Goal: Register for event/course

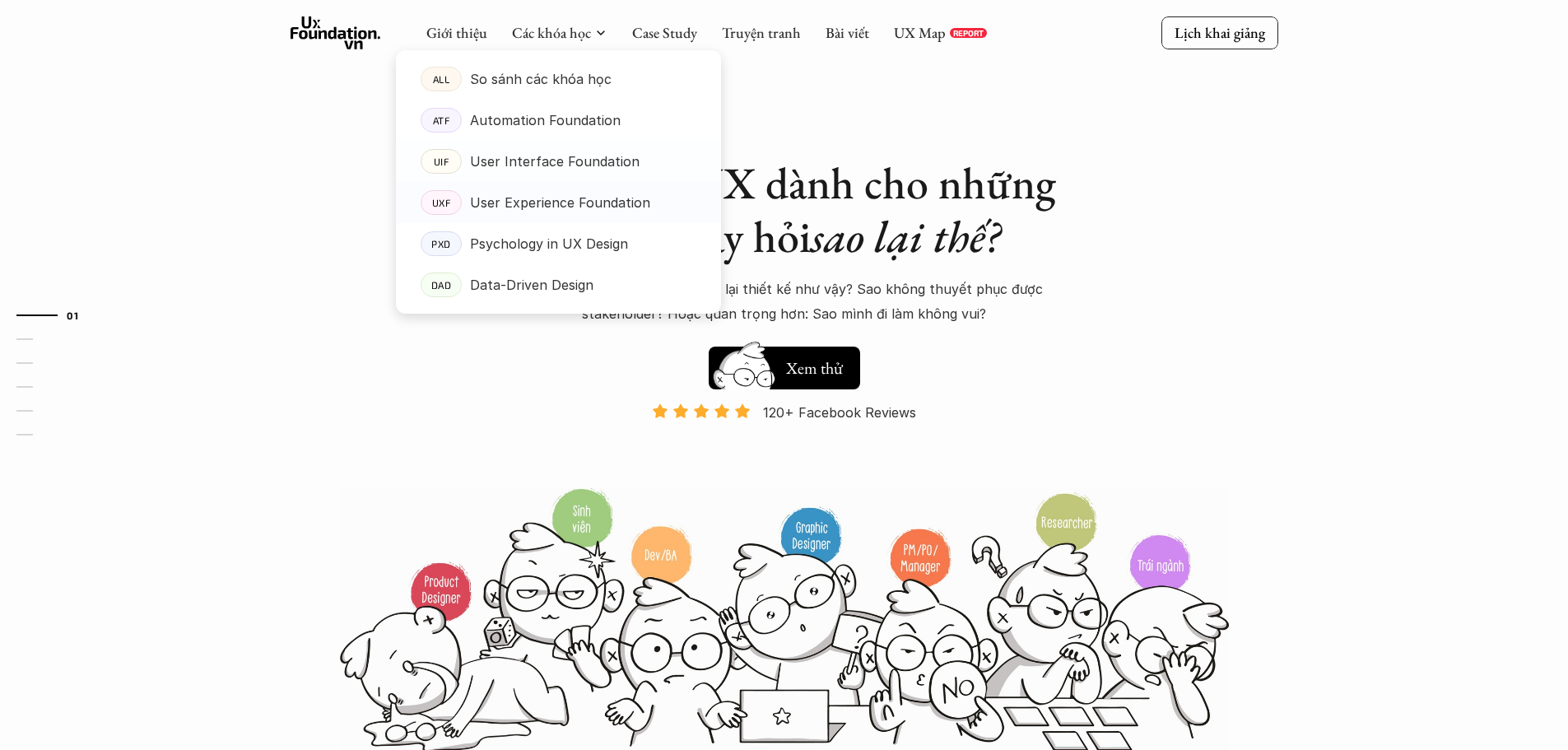
click at [567, 217] on link "UXF User Experience Foundation" at bounding box center [559, 203] width 325 height 42
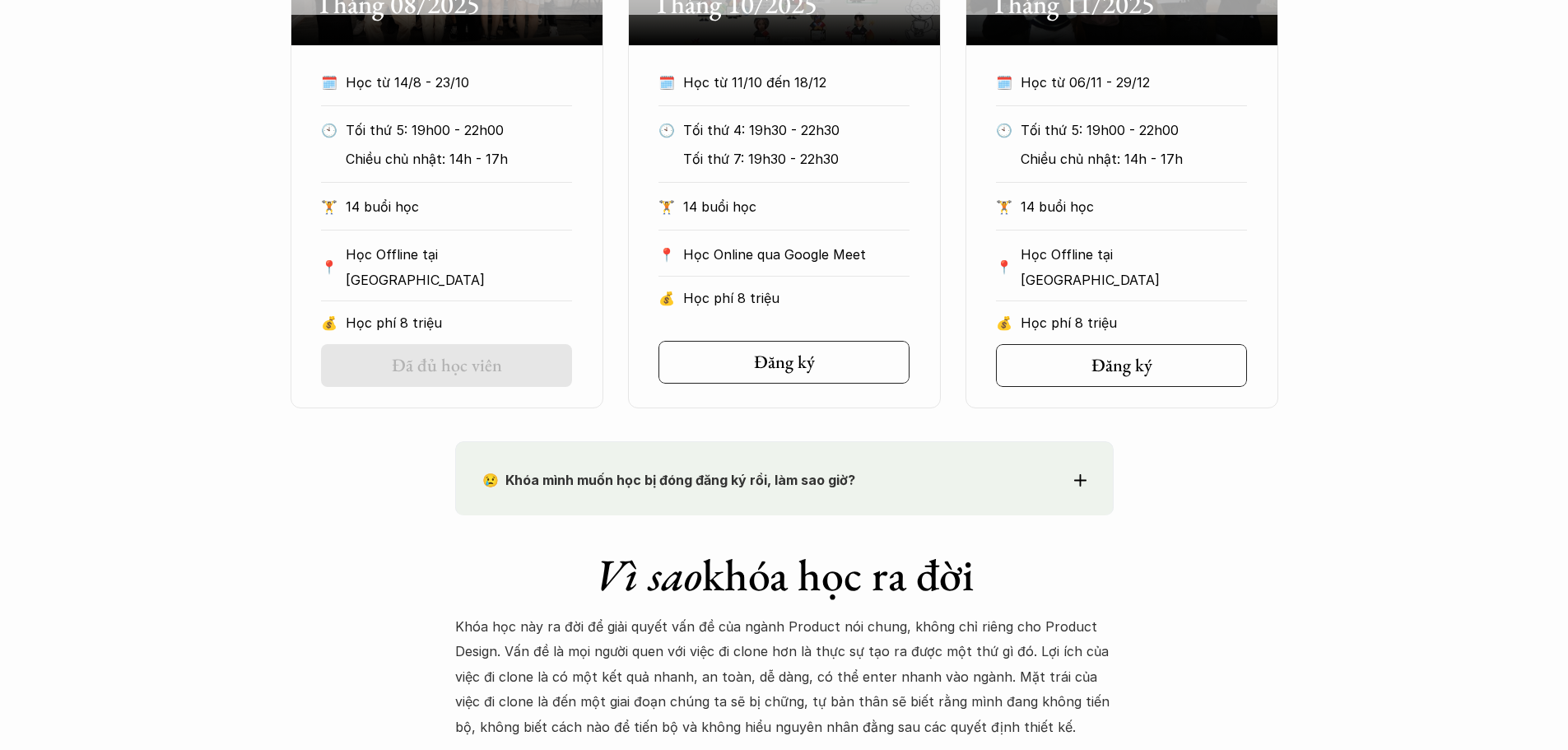
scroll to position [627, 0]
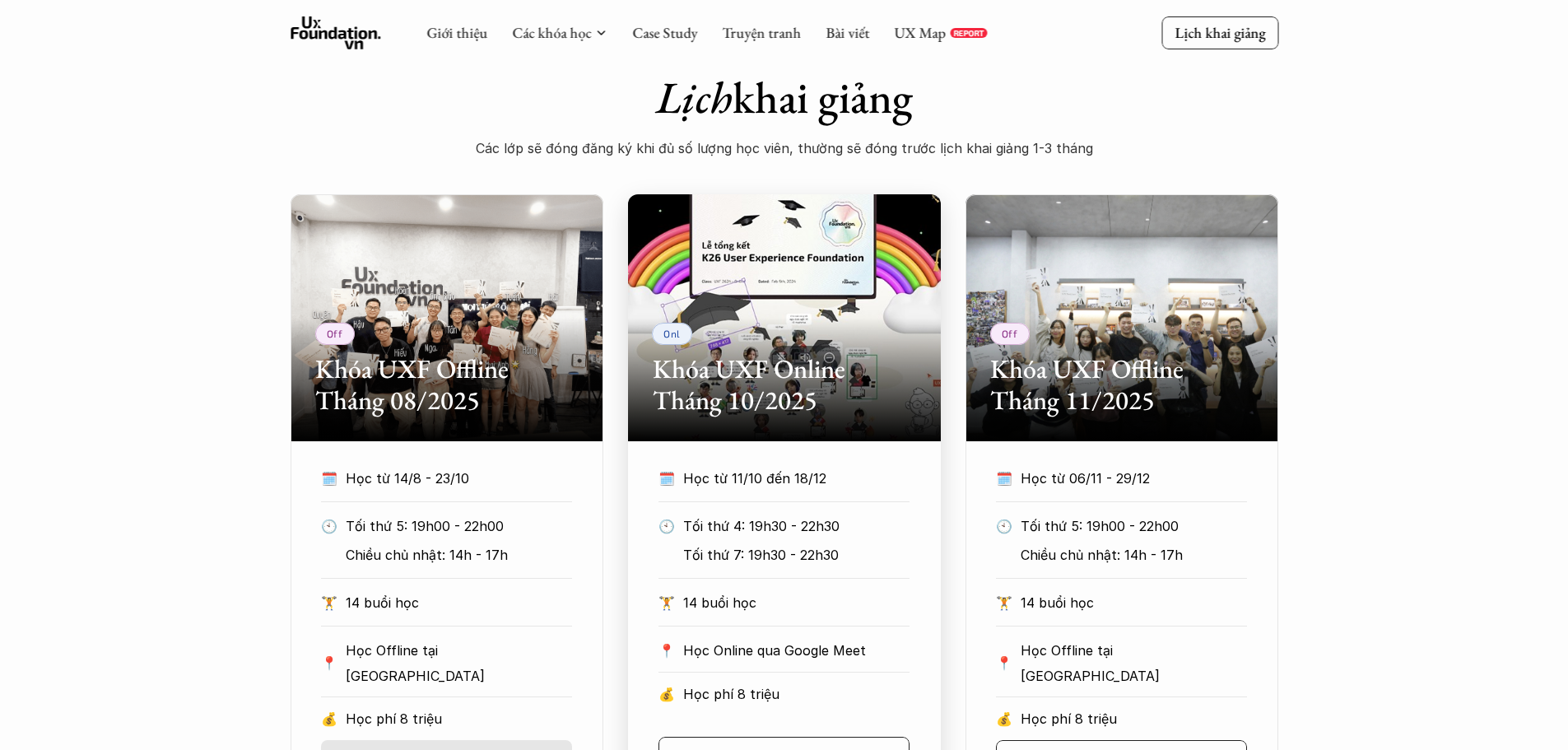
click at [779, 343] on div "Onl Khóa UXF Online Tháng 10/2025" at bounding box center [784, 318] width 313 height 247
click at [1180, 364] on h2 "Khóa UXF Offline Tháng 11/2025" at bounding box center [1122, 384] width 264 height 63
click at [1117, 429] on div "Off Khóa UXF Offline Tháng 11/2025" at bounding box center [1122, 318] width 313 height 247
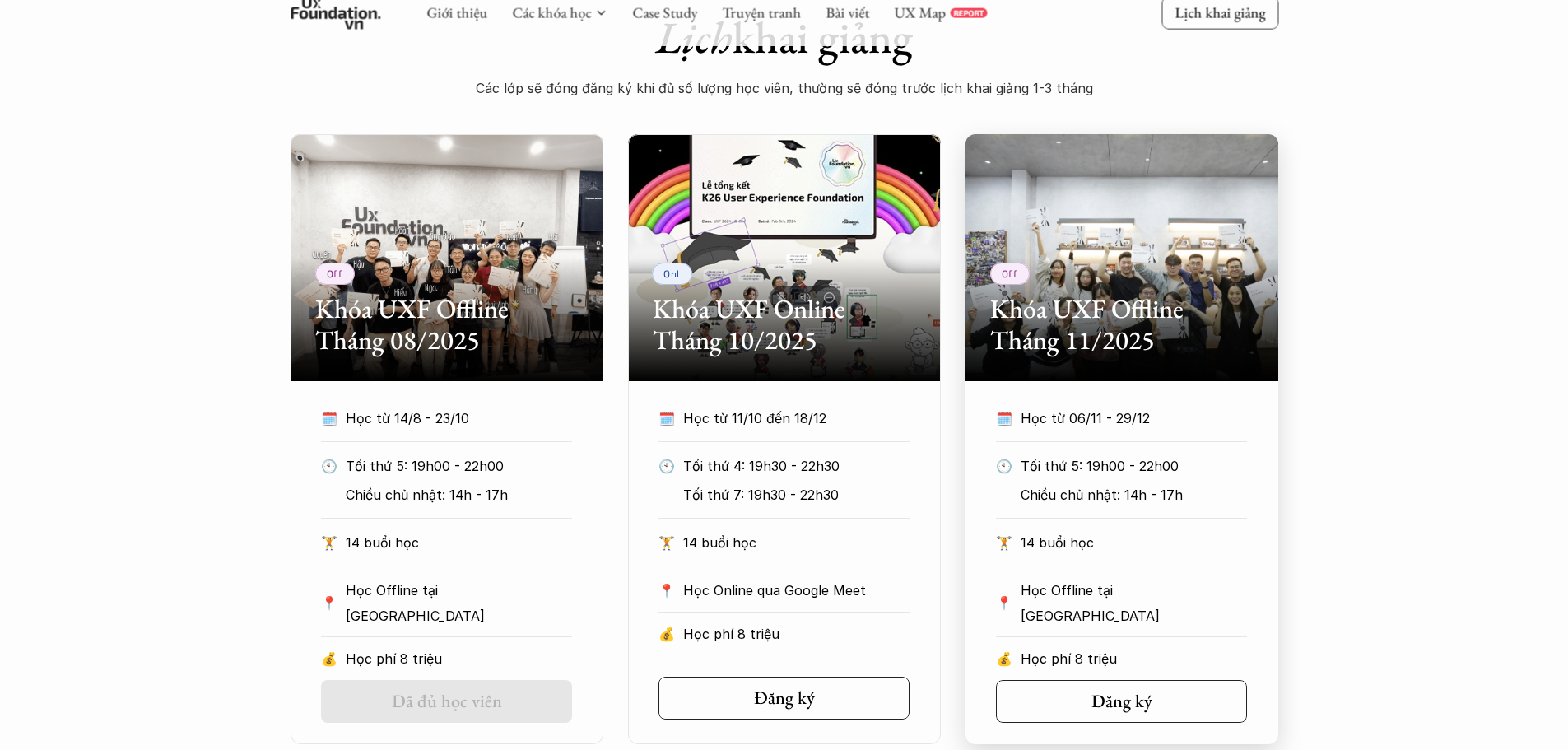
scroll to position [709, 0]
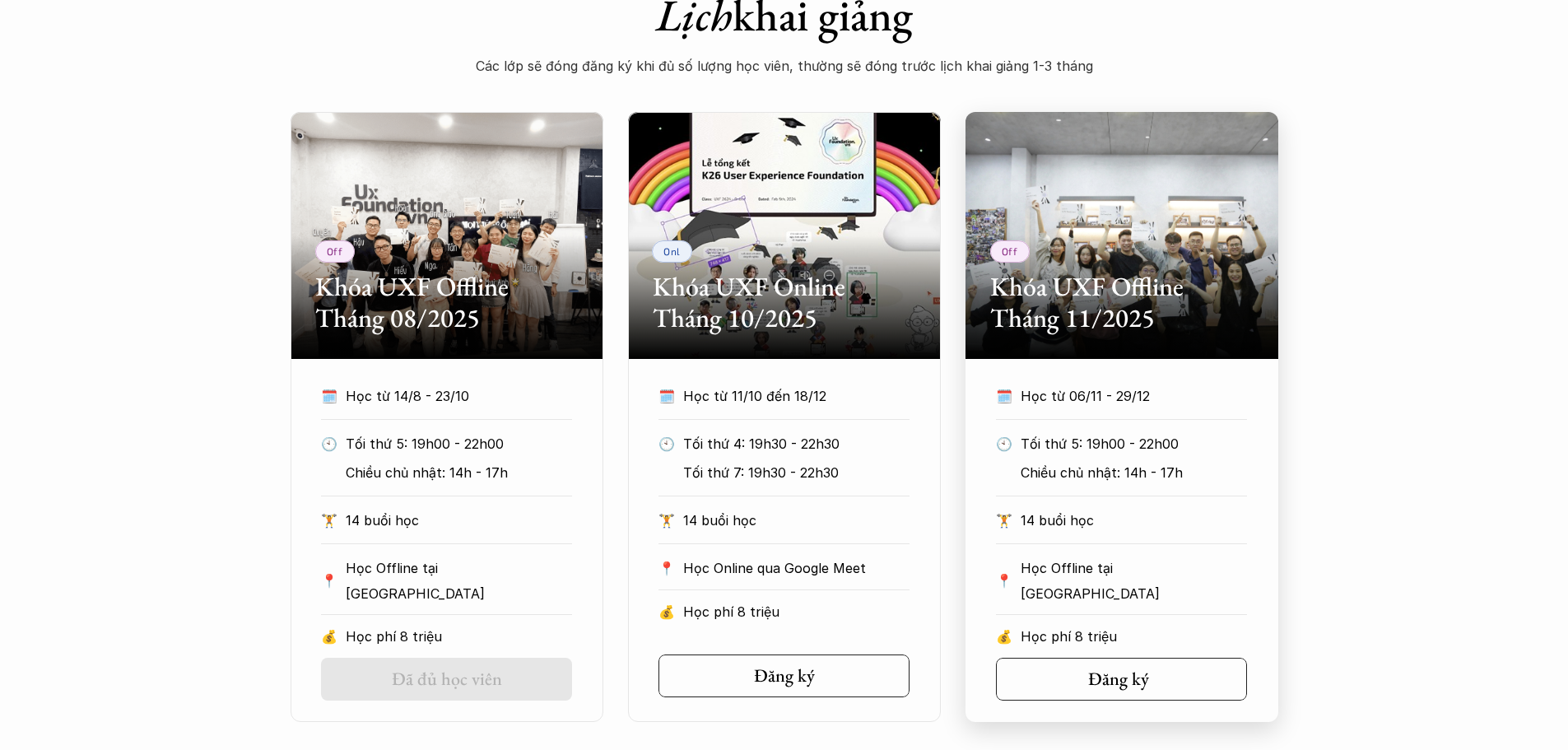
click at [1126, 682] on h5 "Đăng ký" at bounding box center [1118, 679] width 60 height 22
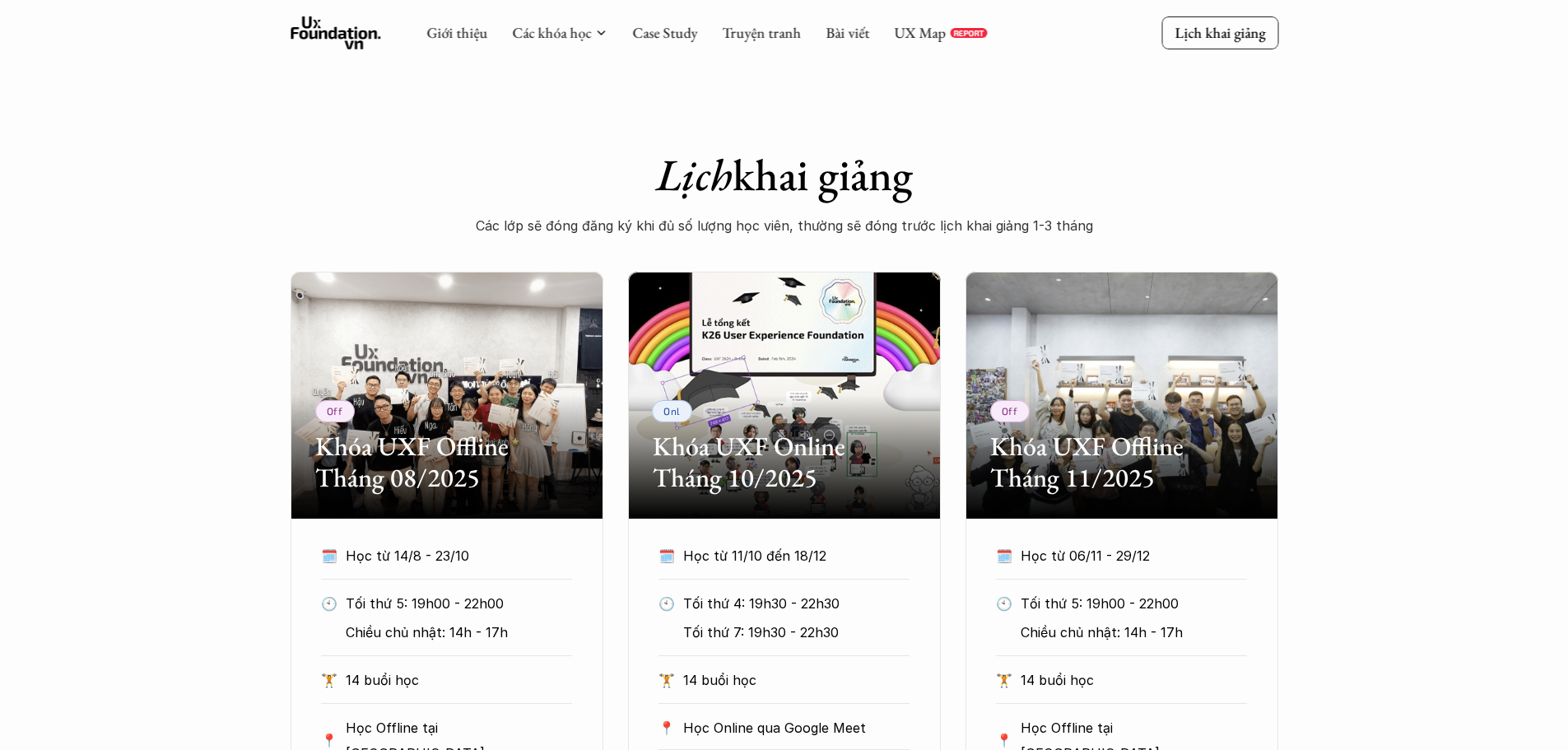
scroll to position [522, 0]
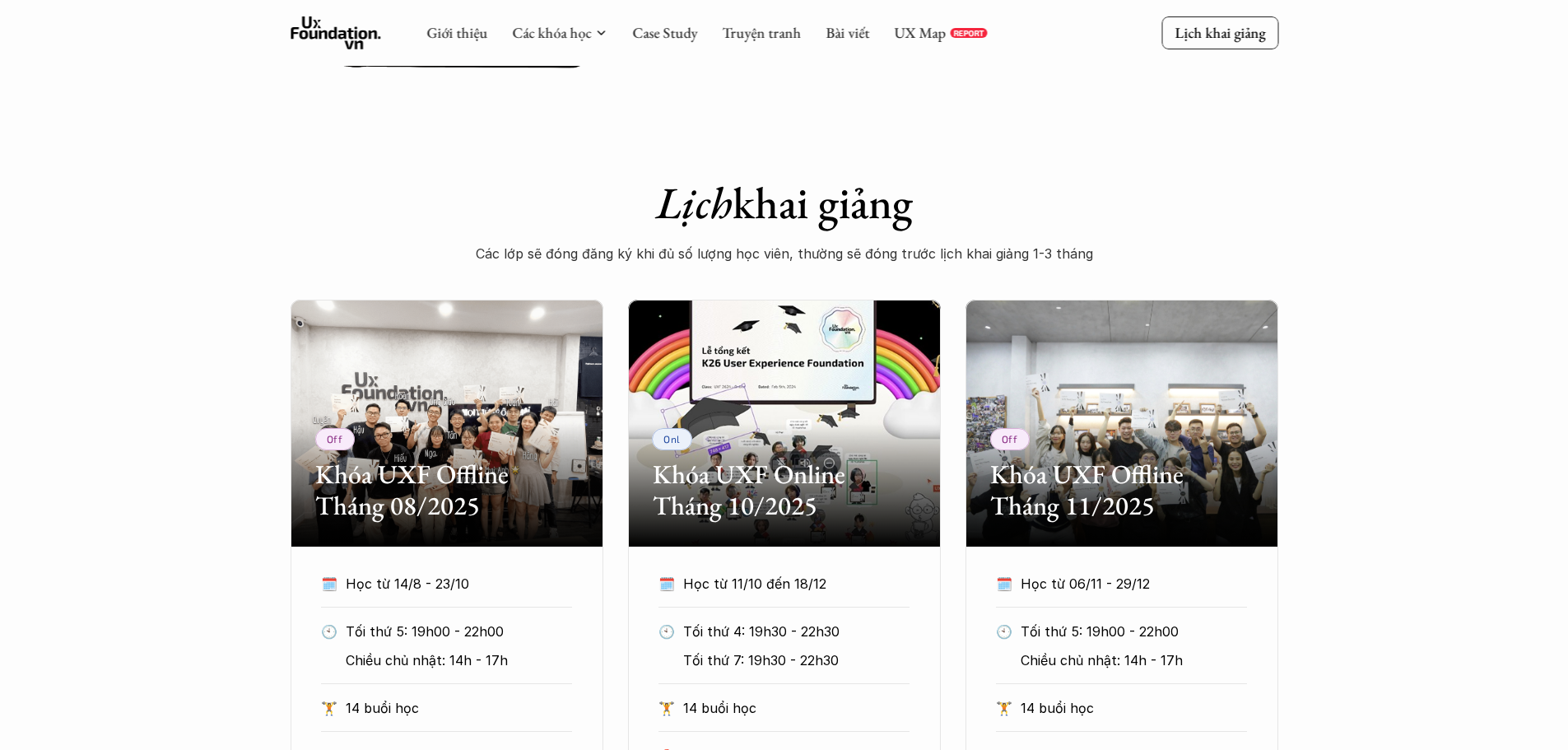
click at [1204, 58] on div "Giới thiệu Các khóa học Case Study Truyện tranh Bài viết UX Map REPORT Lịch kha…" at bounding box center [784, 32] width 1568 height 66
click at [1217, 39] on p "Lịch khai giảng" at bounding box center [1220, 32] width 90 height 19
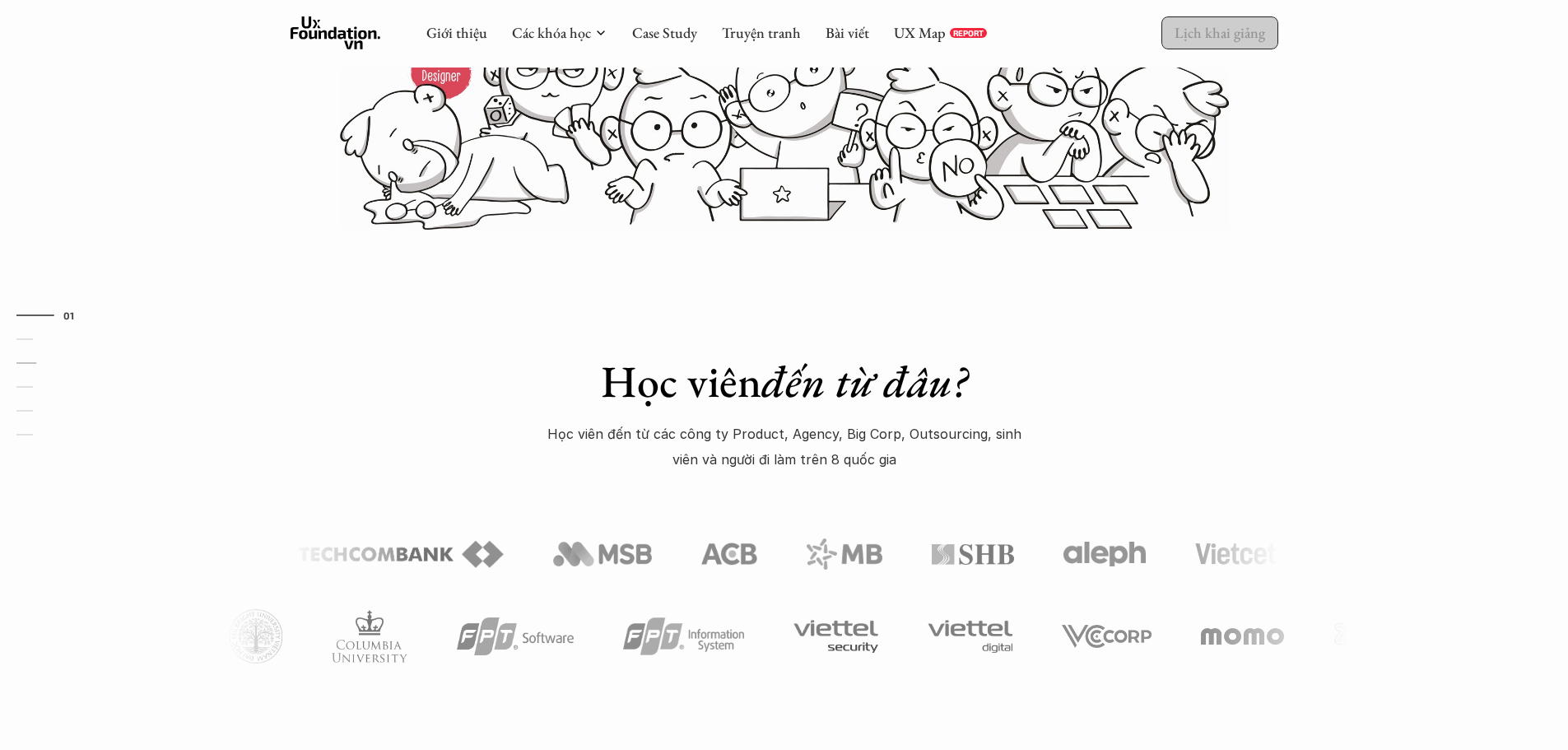
scroll to position [1248, 0]
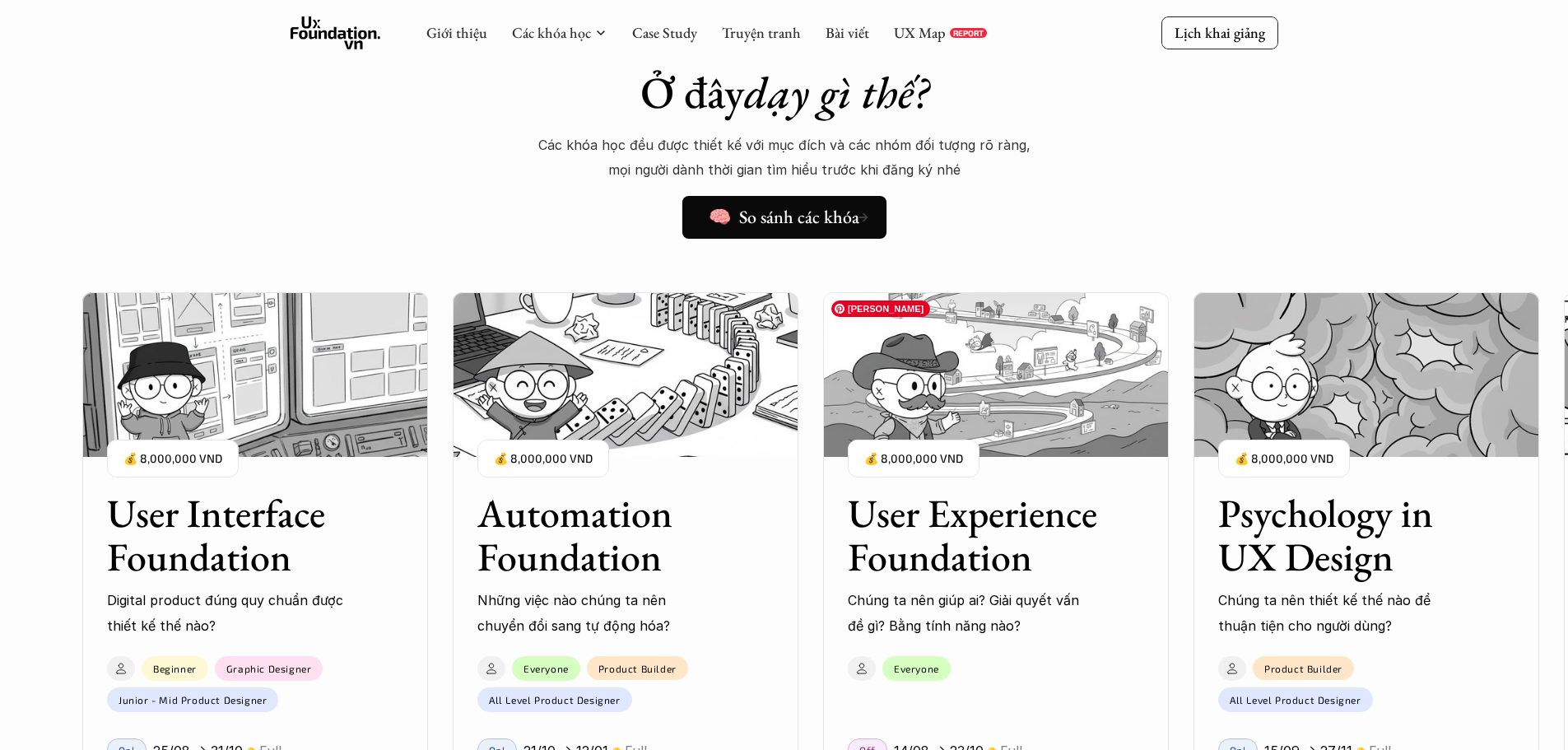
click at [807, 197] on link "🧠 So sánh các khóa" at bounding box center [784, 217] width 204 height 42
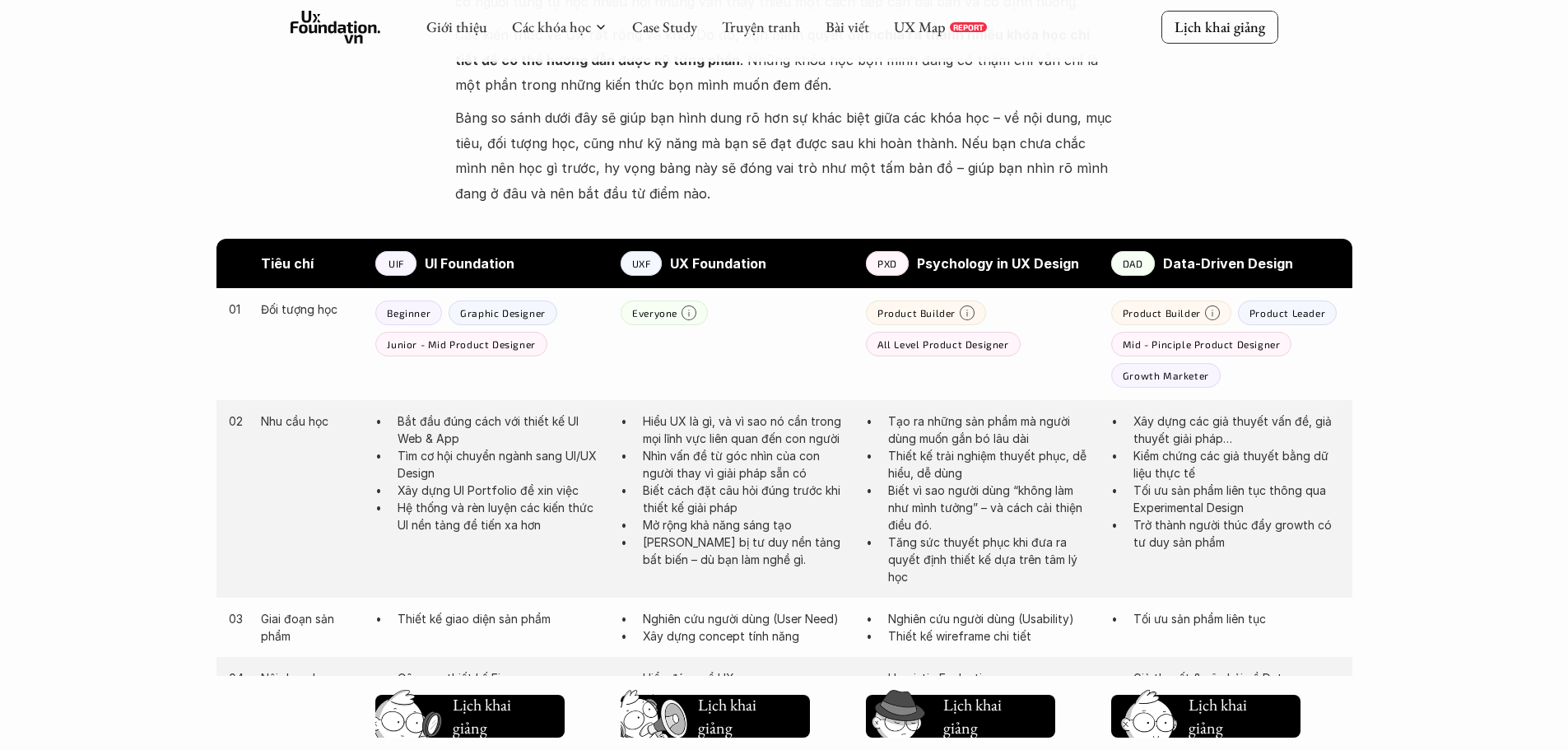
scroll to position [823, 0]
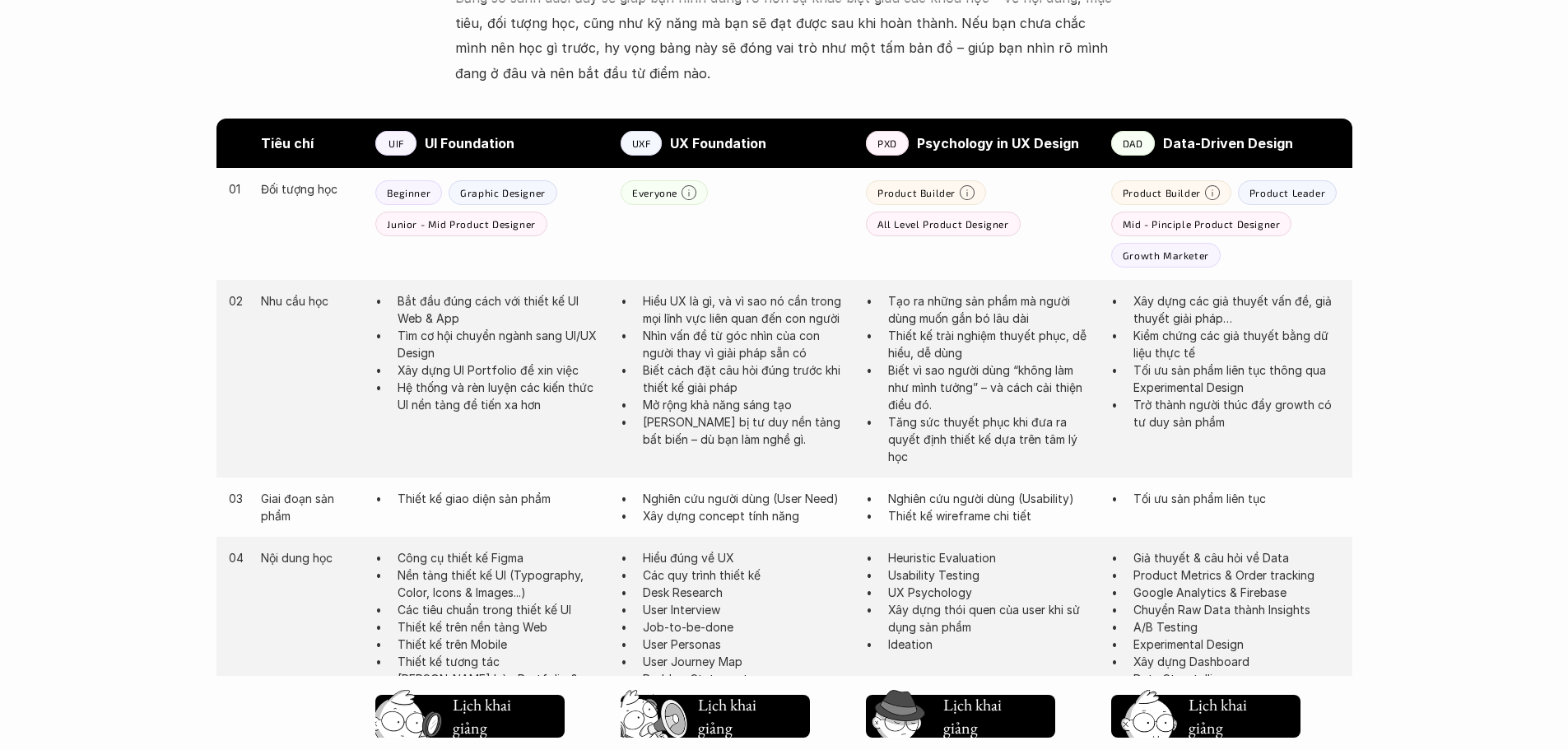
drag, startPoint x: 918, startPoint y: 144, endPoint x: 1118, endPoint y: 150, distance: 200.1
click at [1118, 150] on div "Tiêu chí UIF UI Foundation UXF UX Foundation PXD Psychology in UX Design DAD Da…" at bounding box center [784, 143] width 1136 height 50
click at [978, 138] on strong "Psychology in UX Design" at bounding box center [998, 144] width 162 height 16
drag, startPoint x: 436, startPoint y: 137, endPoint x: 573, endPoint y: 148, distance: 137.4
click at [573, 148] on div "UIF UI Foundation" at bounding box center [490, 143] width 229 height 24
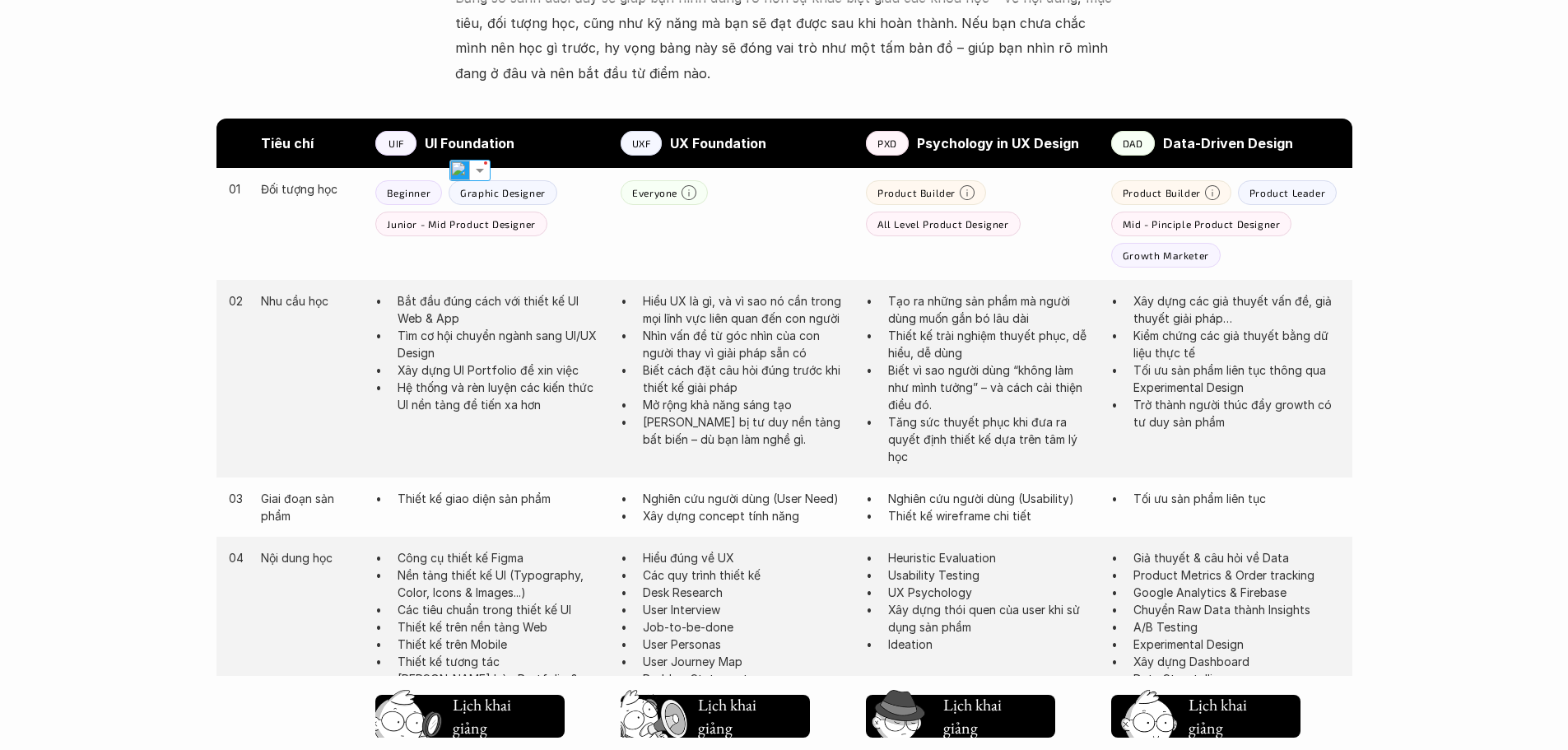
click at [476, 143] on strong "UI Foundation" at bounding box center [469, 144] width 89 height 16
drag, startPoint x: 914, startPoint y: 144, endPoint x: 1079, endPoint y: 144, distance: 165.0
click at [1079, 144] on div "PXD Psychology in UX Design" at bounding box center [980, 143] width 229 height 24
click at [1049, 150] on strong "Psychology in UX Design" at bounding box center [998, 144] width 162 height 16
drag, startPoint x: 1165, startPoint y: 142, endPoint x: 1304, endPoint y: 146, distance: 139.1
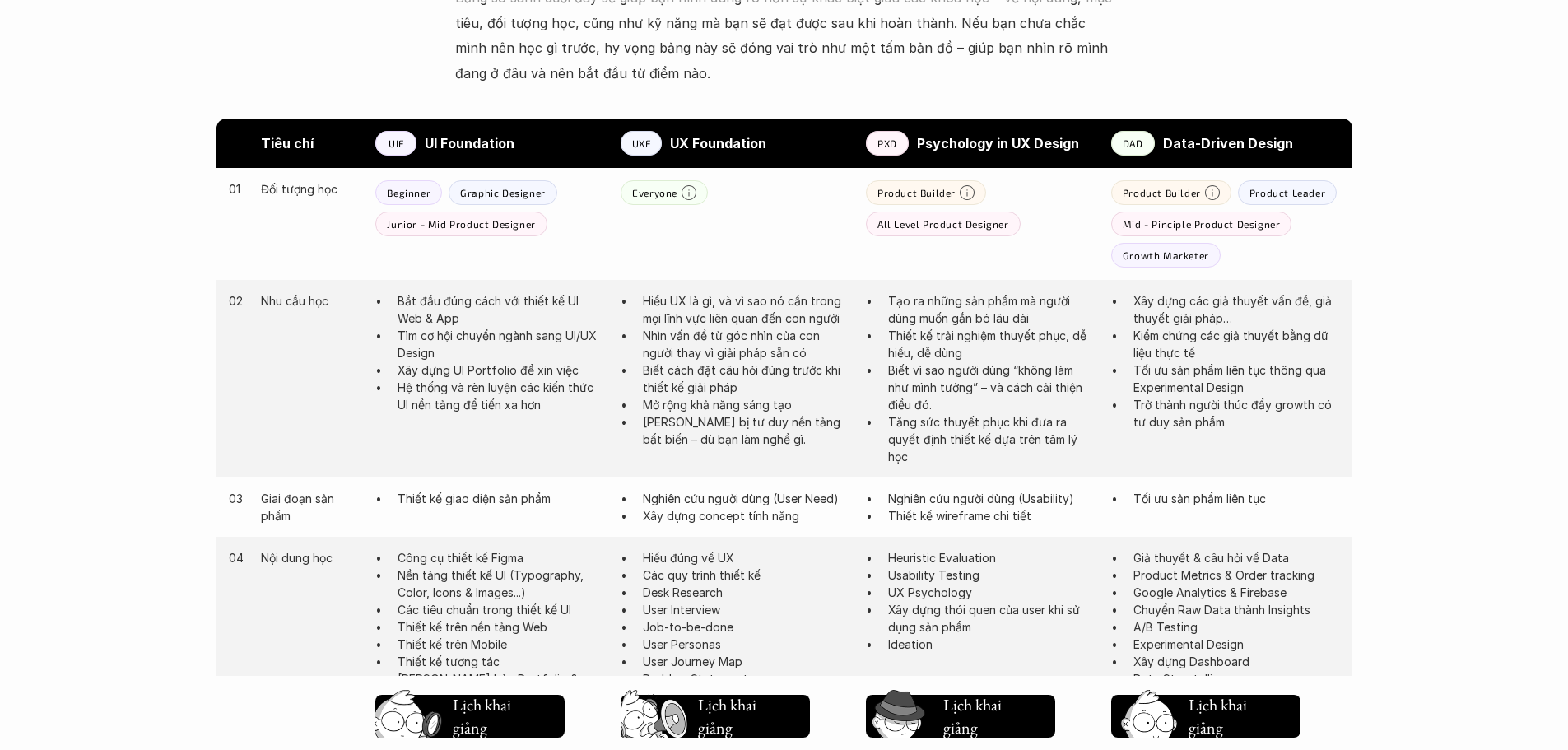
click at [1304, 146] on p "Data-Driven Design" at bounding box center [1251, 143] width 177 height 24
click at [1197, 144] on strong "Data-Driven Design" at bounding box center [1228, 144] width 130 height 16
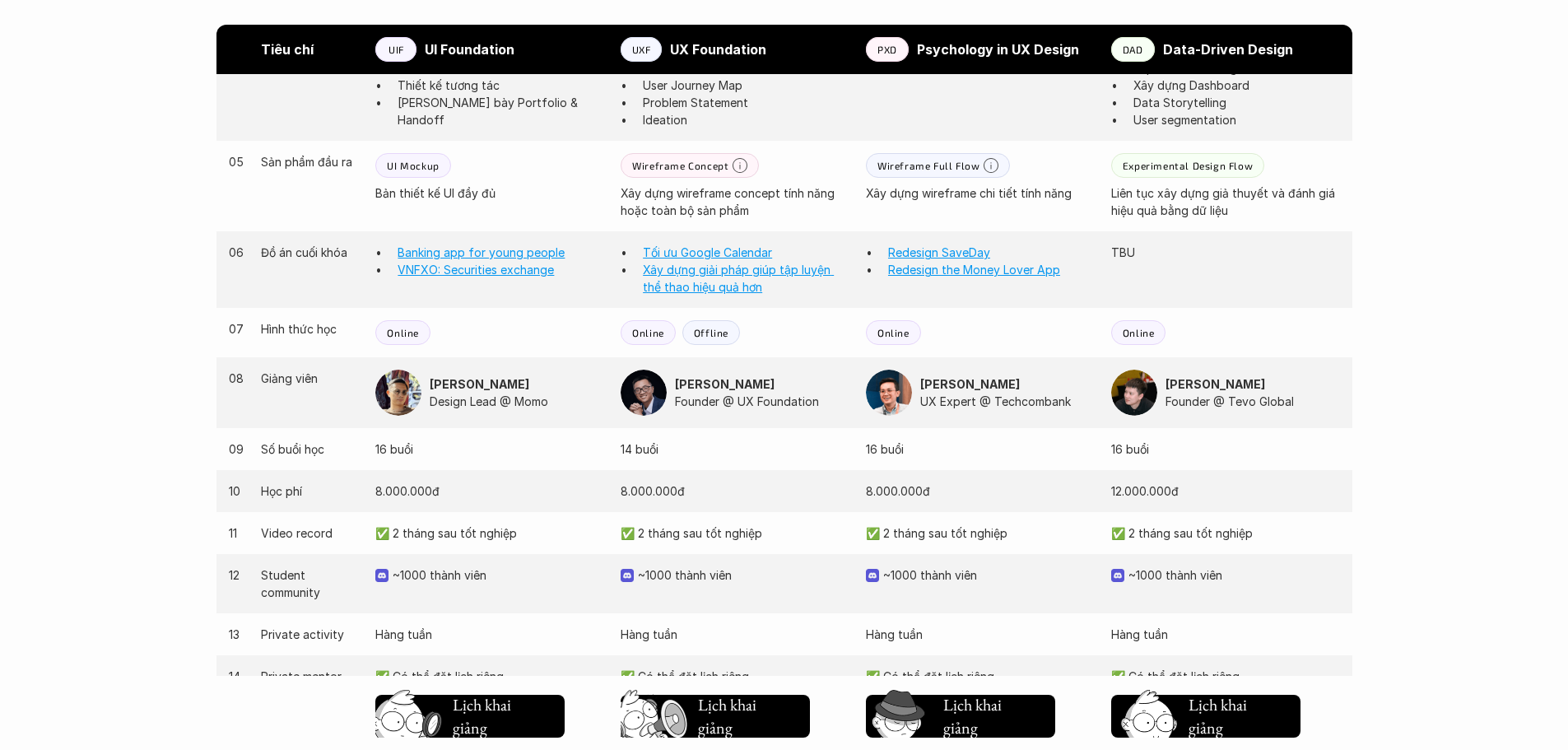
scroll to position [1564, 0]
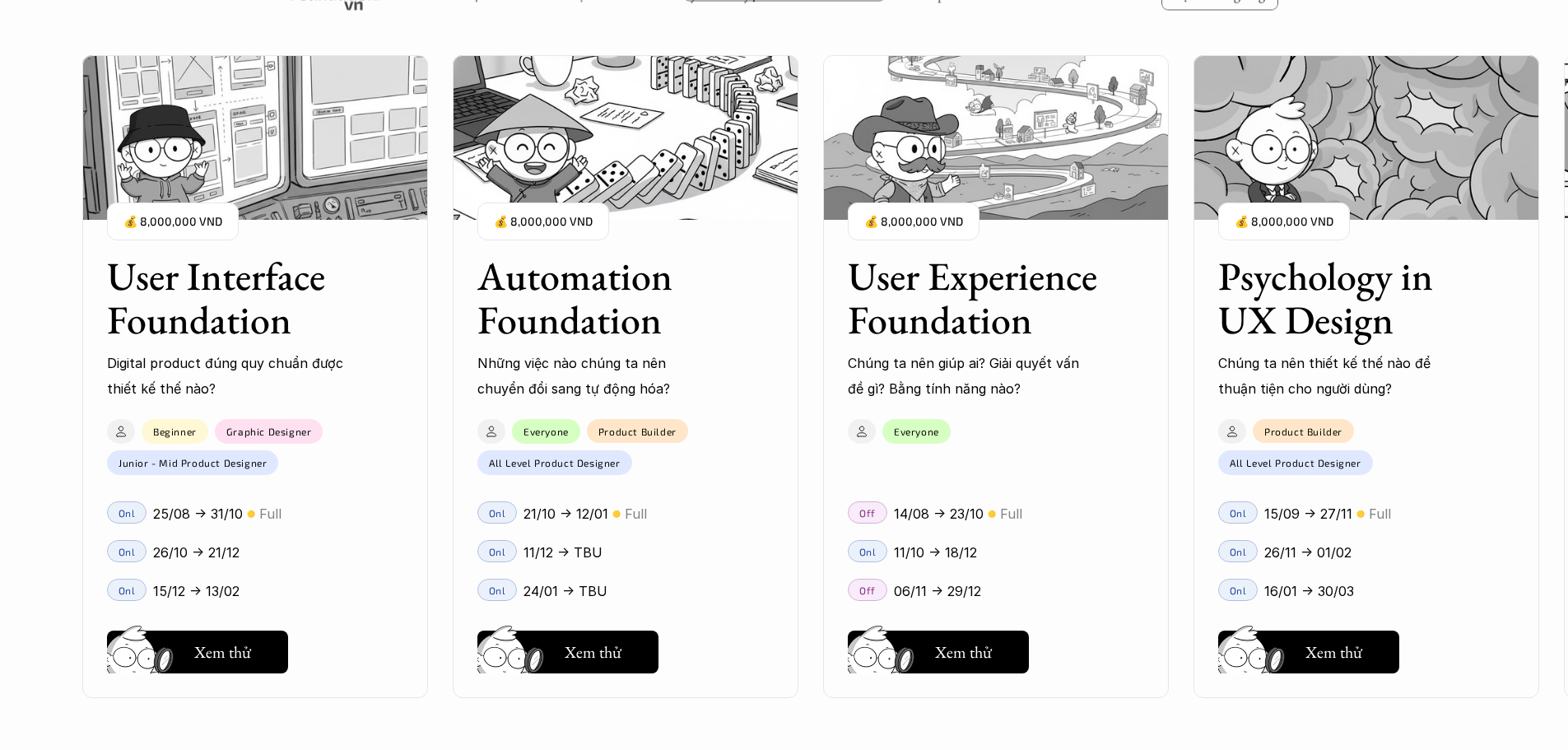
scroll to position [1495, 0]
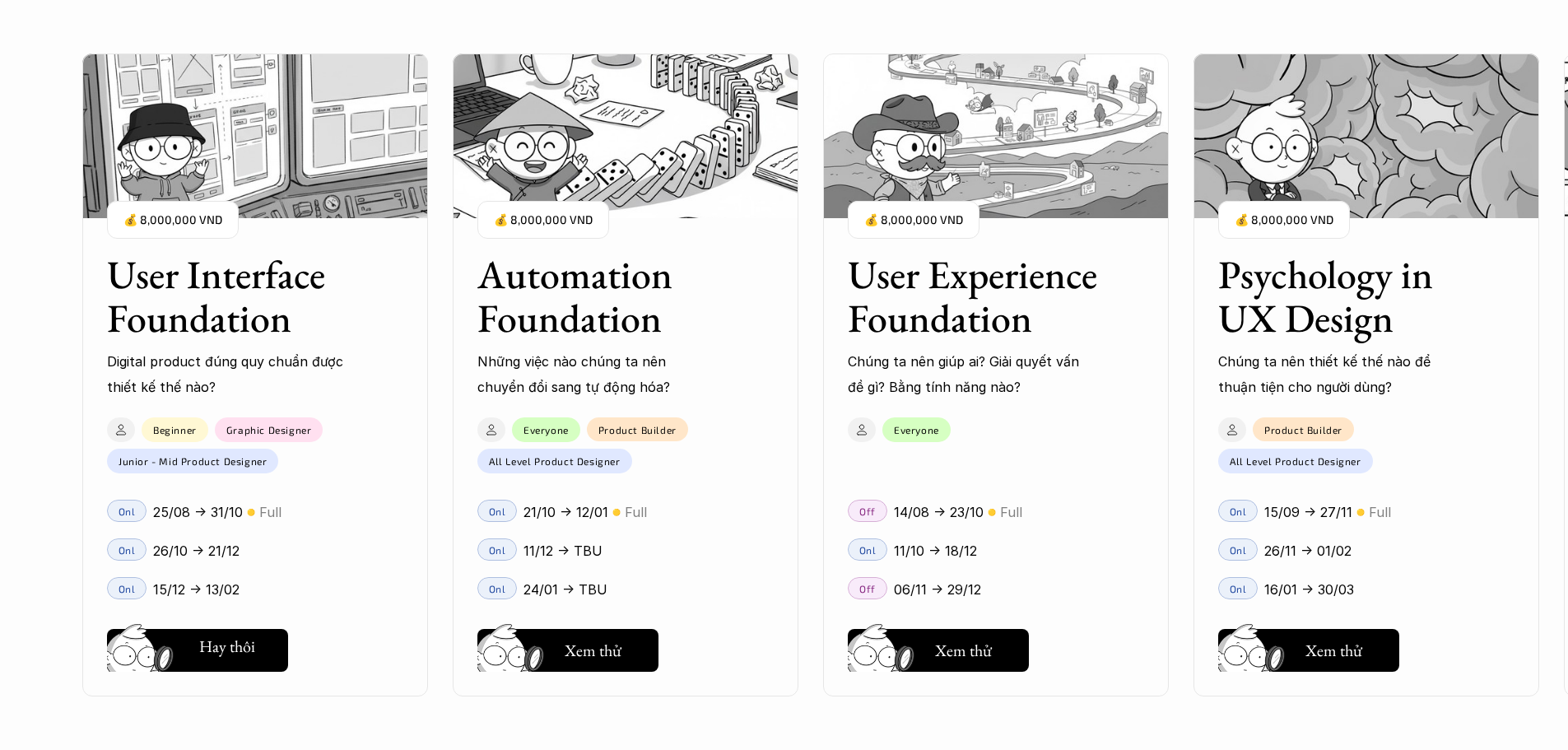
click at [284, 662] on div "User Interface Foundation Digital product đúng quy chuẩn được thiết kế thế nào?…" at bounding box center [784, 375] width 1404 height 750
click at [184, 662] on div "User Interface Foundation Digital product đúng quy chuẩn được thiết kế thế nào?…" at bounding box center [784, 375] width 1404 height 750
click at [214, 642] on div "User Interface Foundation Digital product đúng quy chuẩn được thiết kế thế nào?…" at bounding box center [784, 375] width 1404 height 750
click at [616, 678] on div "User Interface Foundation Digital product đúng quy chuẩn được thiết kế thế nào?…" at bounding box center [784, 375] width 1404 height 750
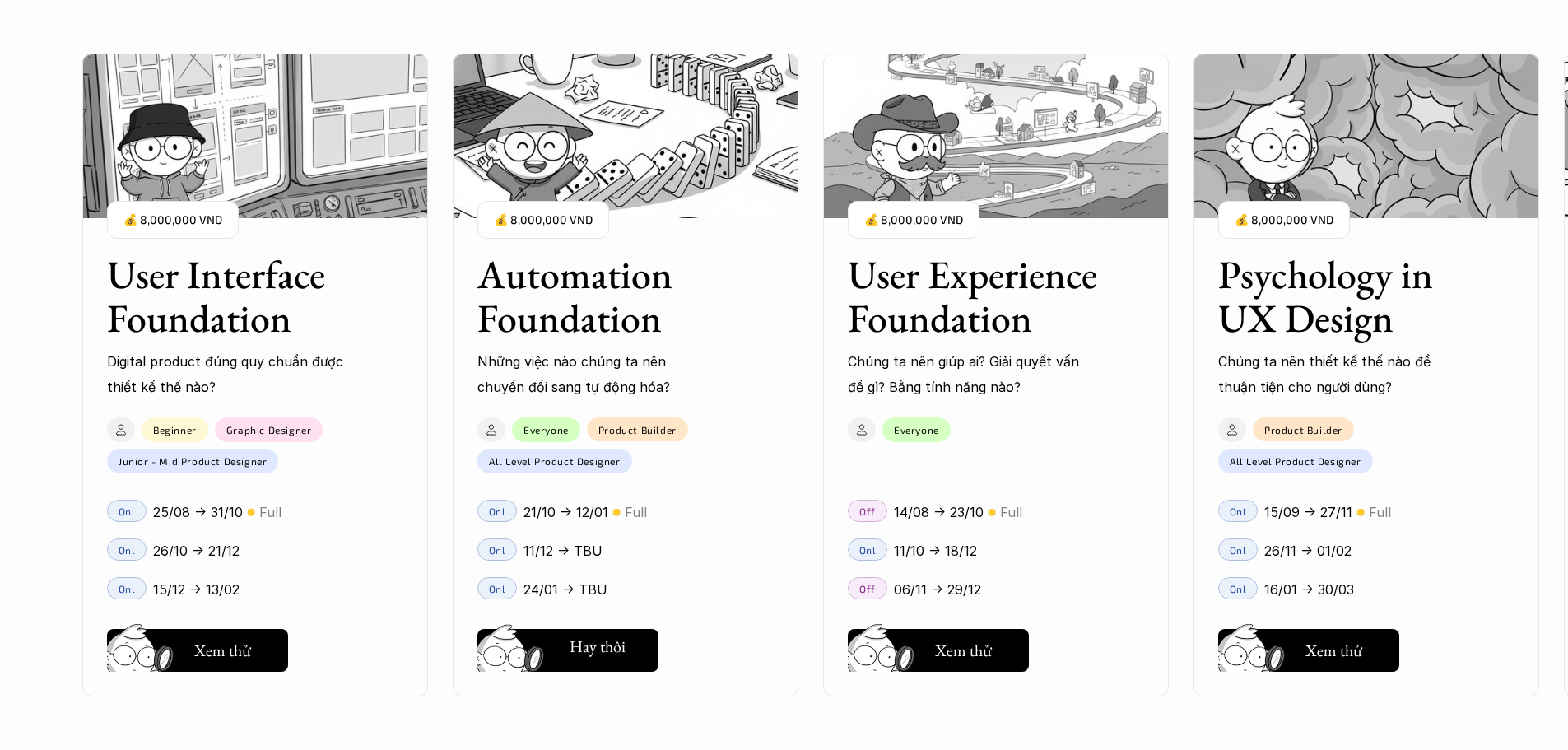
click at [619, 661] on div "User Interface Foundation Digital product đúng quy chuẩn được thiết kế thế nào?…" at bounding box center [784, 375] width 1404 height 750
click at [888, 652] on div "User Interface Foundation Digital product đúng quy chuẩn được thiết kế thế nào?…" at bounding box center [784, 375] width 1404 height 750
click at [1258, 650] on div "User Interface Foundation Digital product đúng quy chuẩn được thiết kế thế nào?…" at bounding box center [784, 375] width 1404 height 750
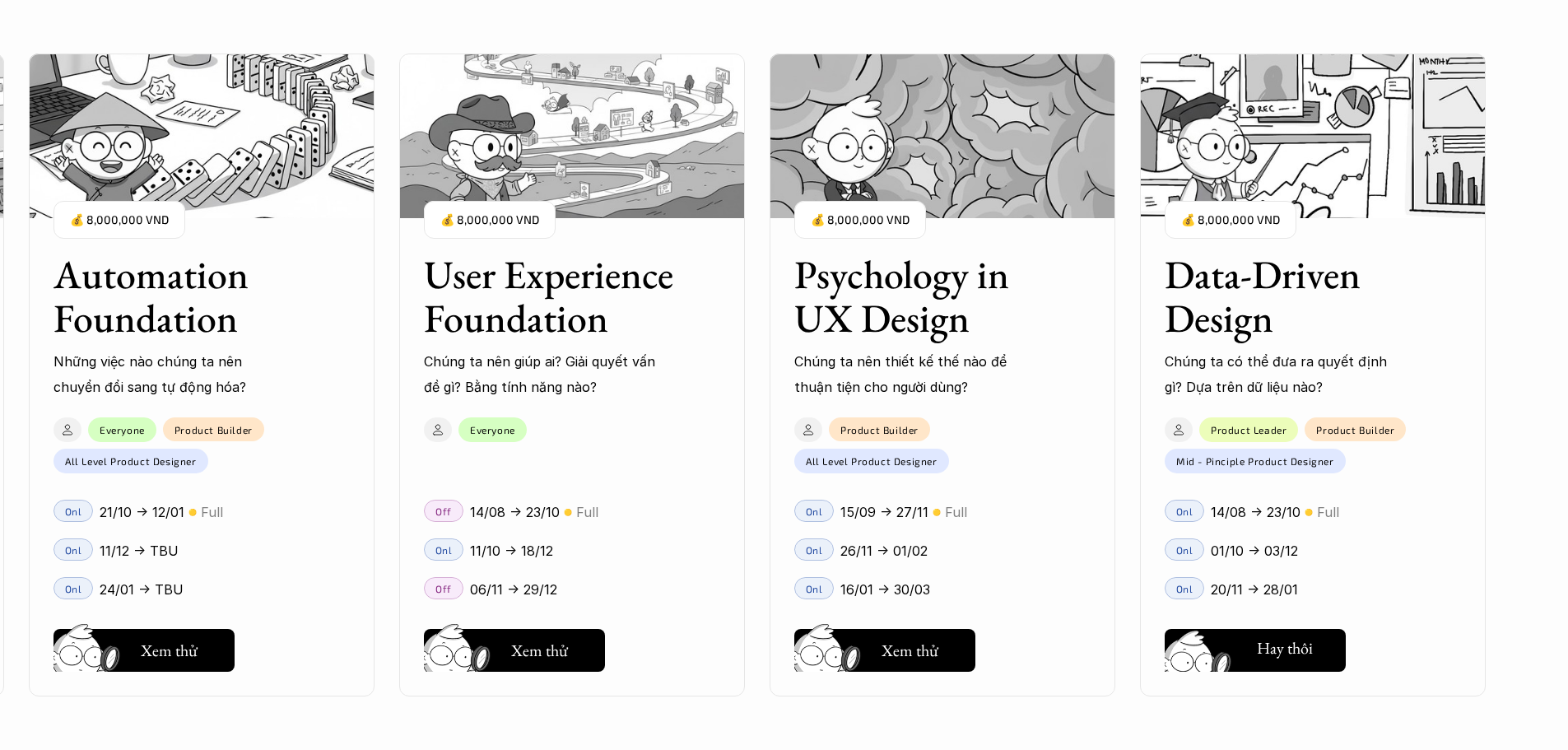
scroll to position [1660, 0]
drag, startPoint x: 1299, startPoint y: 302, endPoint x: 1284, endPoint y: 294, distance: 17.0
click at [1298, 302] on div "User Interface Foundation Digital product đúng quy chuẩn được thiết kế thế nào?…" at bounding box center [784, 375] width 1404 height 750
click at [1277, 294] on div "User Interface Foundation Digital product đúng quy chuẩn được thiết kế thế nào?…" at bounding box center [784, 375] width 1404 height 750
click at [1230, 273] on div "User Interface Foundation Digital product đúng quy chuẩn được thiết kế thế nào?…" at bounding box center [784, 375] width 1404 height 750
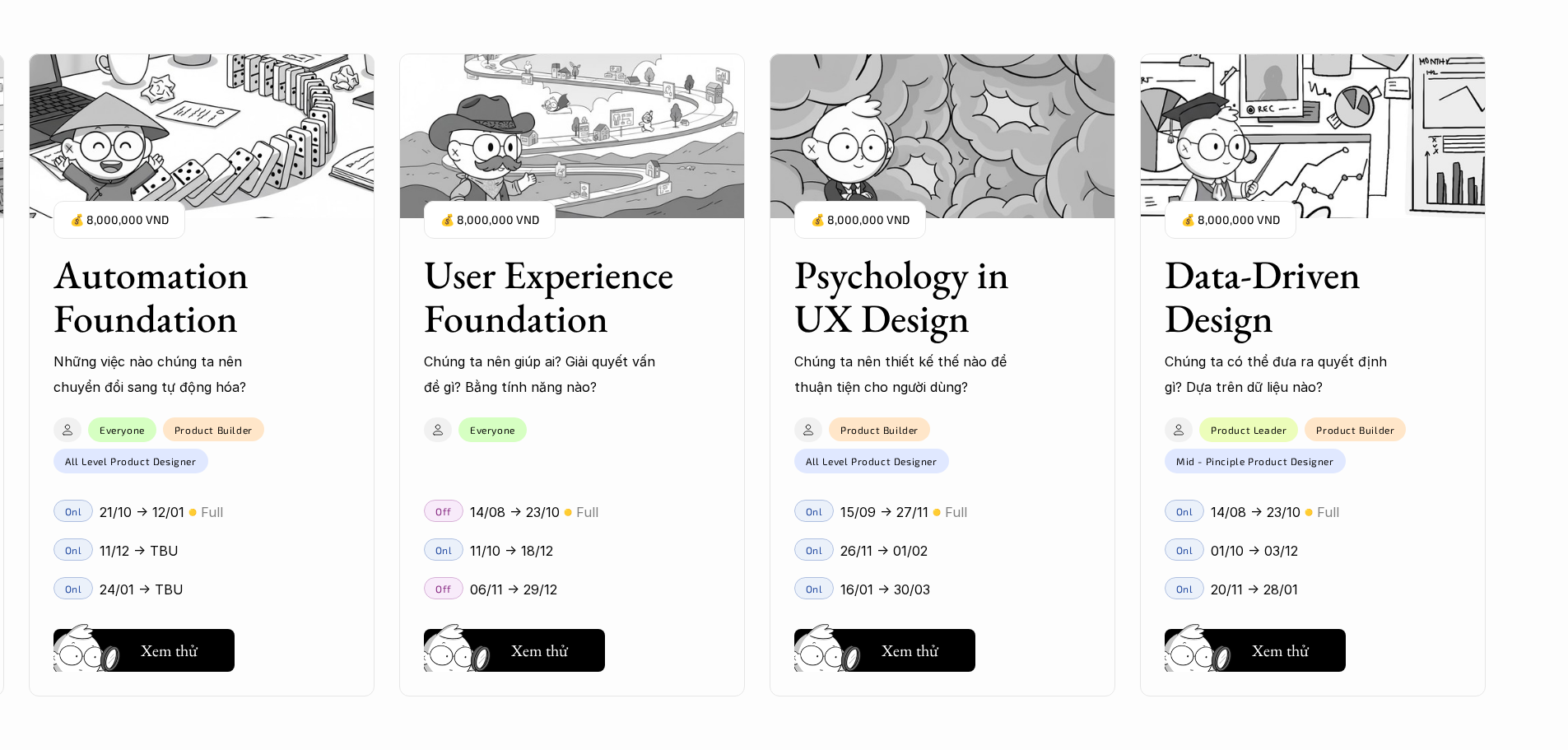
click at [1224, 218] on div "User Interface Foundation Digital product đúng quy chuẩn được thiết kế thế nào?…" at bounding box center [784, 375] width 1404 height 750
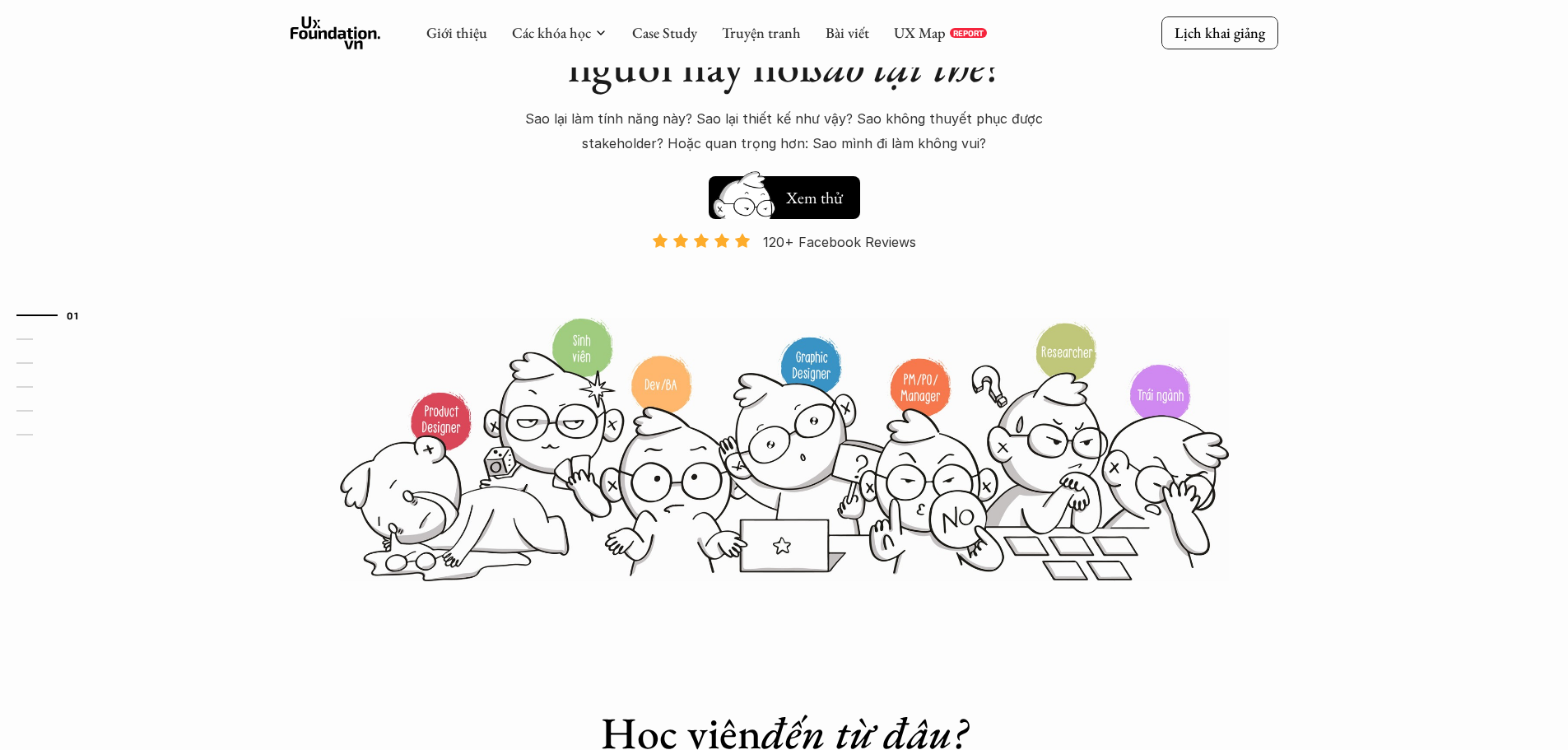
scroll to position [0, 0]
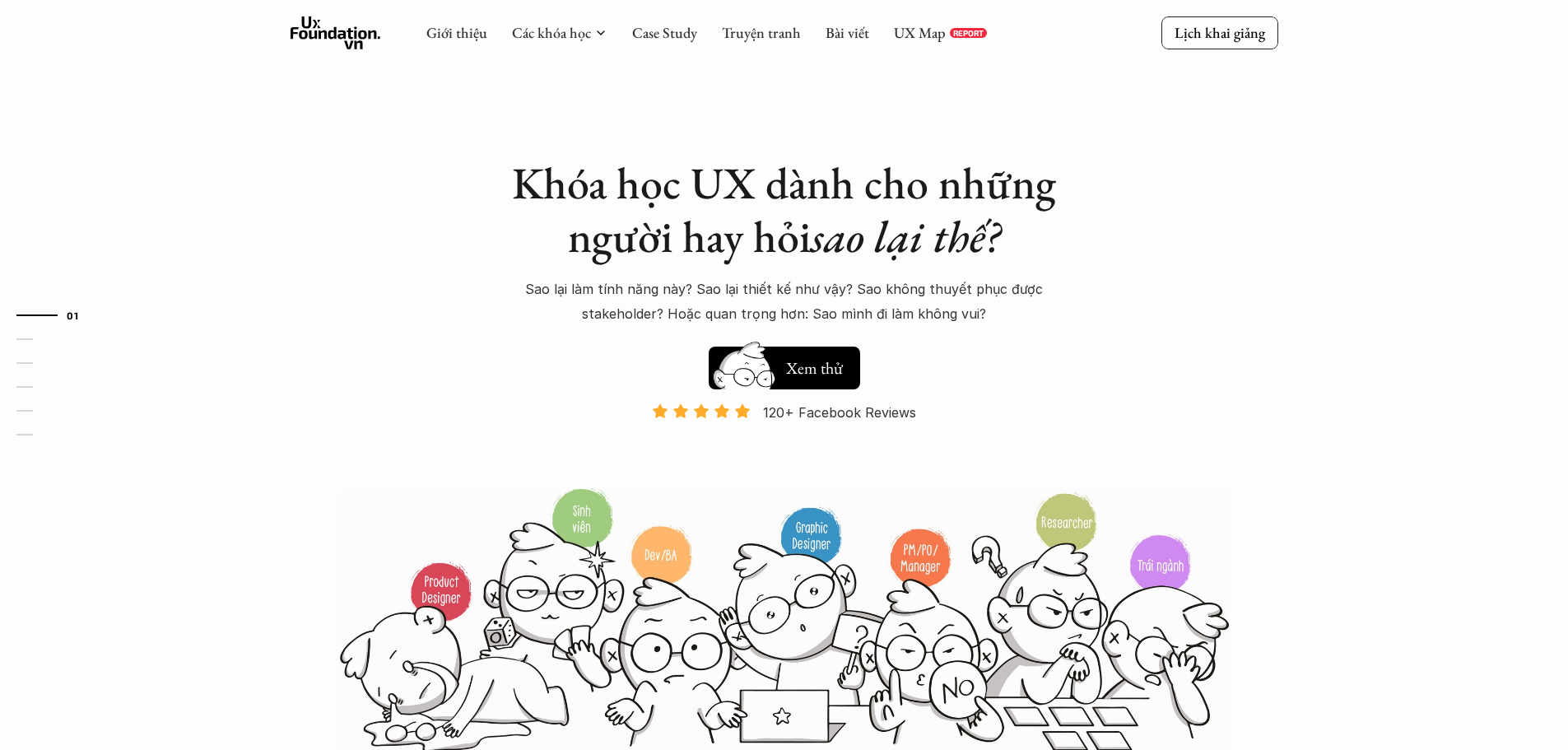
click at [352, 42] on use at bounding box center [336, 32] width 90 height 32
click at [450, 35] on link "Giới thiệu" at bounding box center [456, 32] width 60 height 19
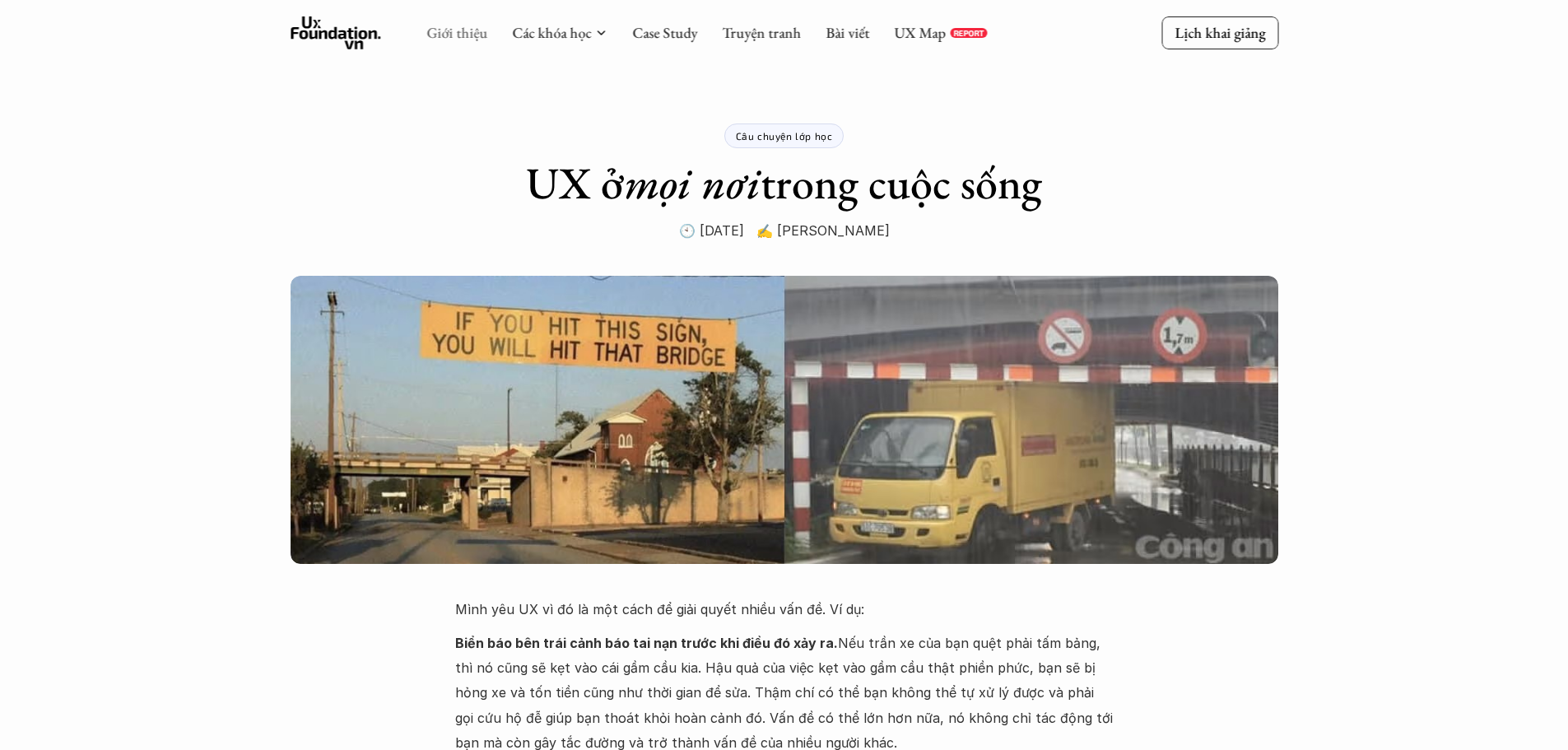
click at [468, 32] on link "Giới thiệu" at bounding box center [456, 32] width 60 height 19
click at [912, 23] on link "UX Map" at bounding box center [919, 32] width 51 height 19
click at [841, 30] on link "Bài viết" at bounding box center [848, 32] width 43 height 19
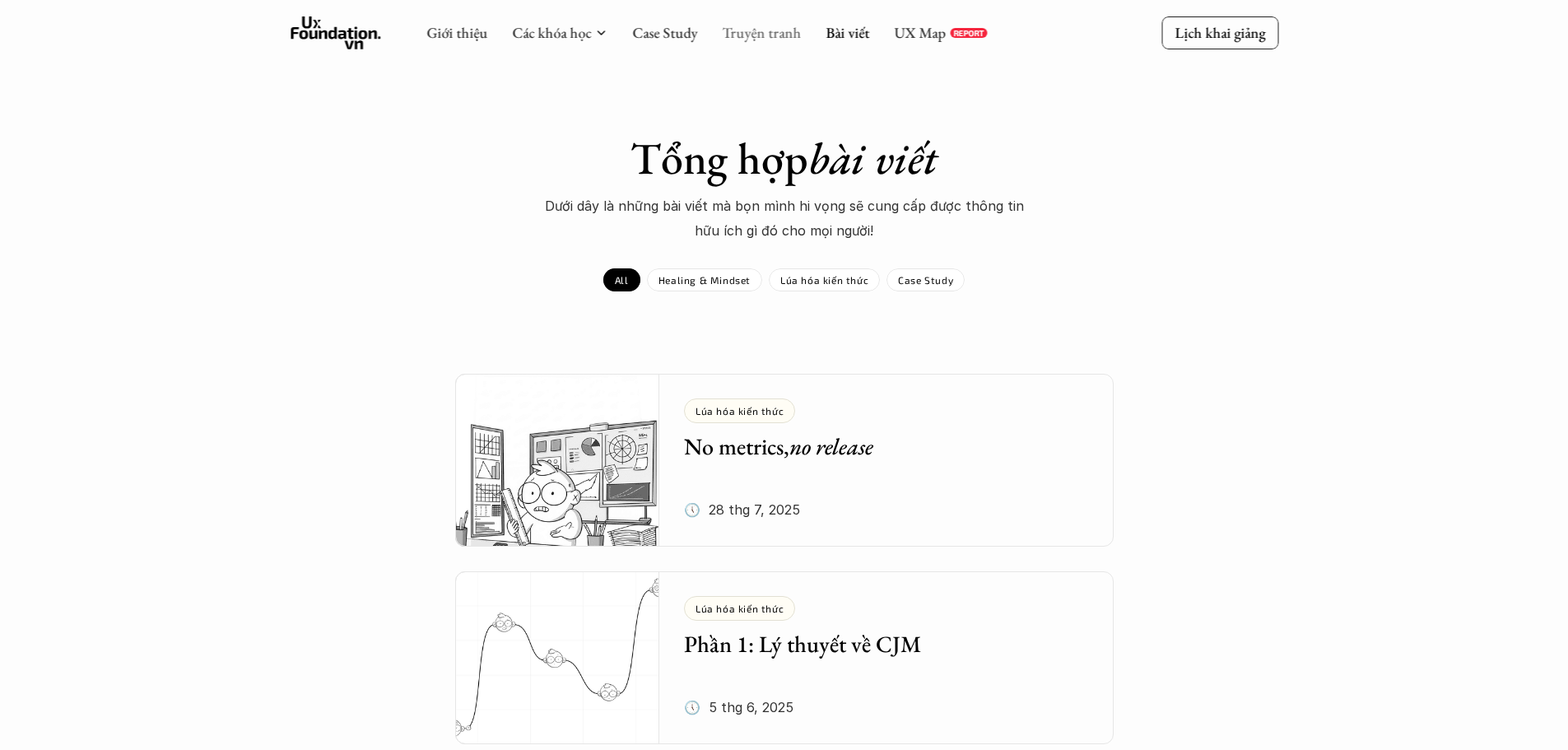
click at [736, 26] on link "Truyện tranh" at bounding box center [762, 32] width 79 height 19
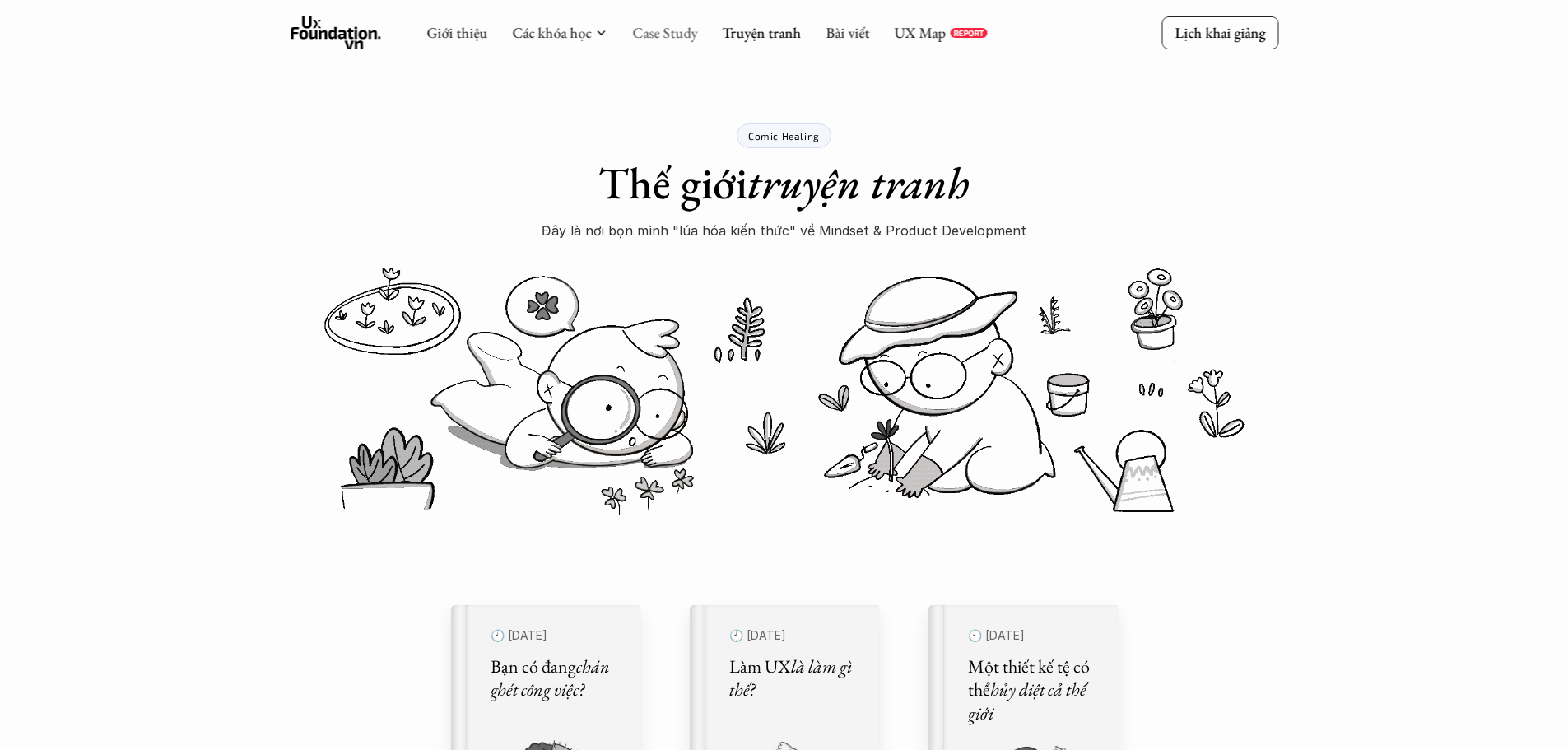
click at [662, 34] on link "Case Study" at bounding box center [664, 32] width 65 height 19
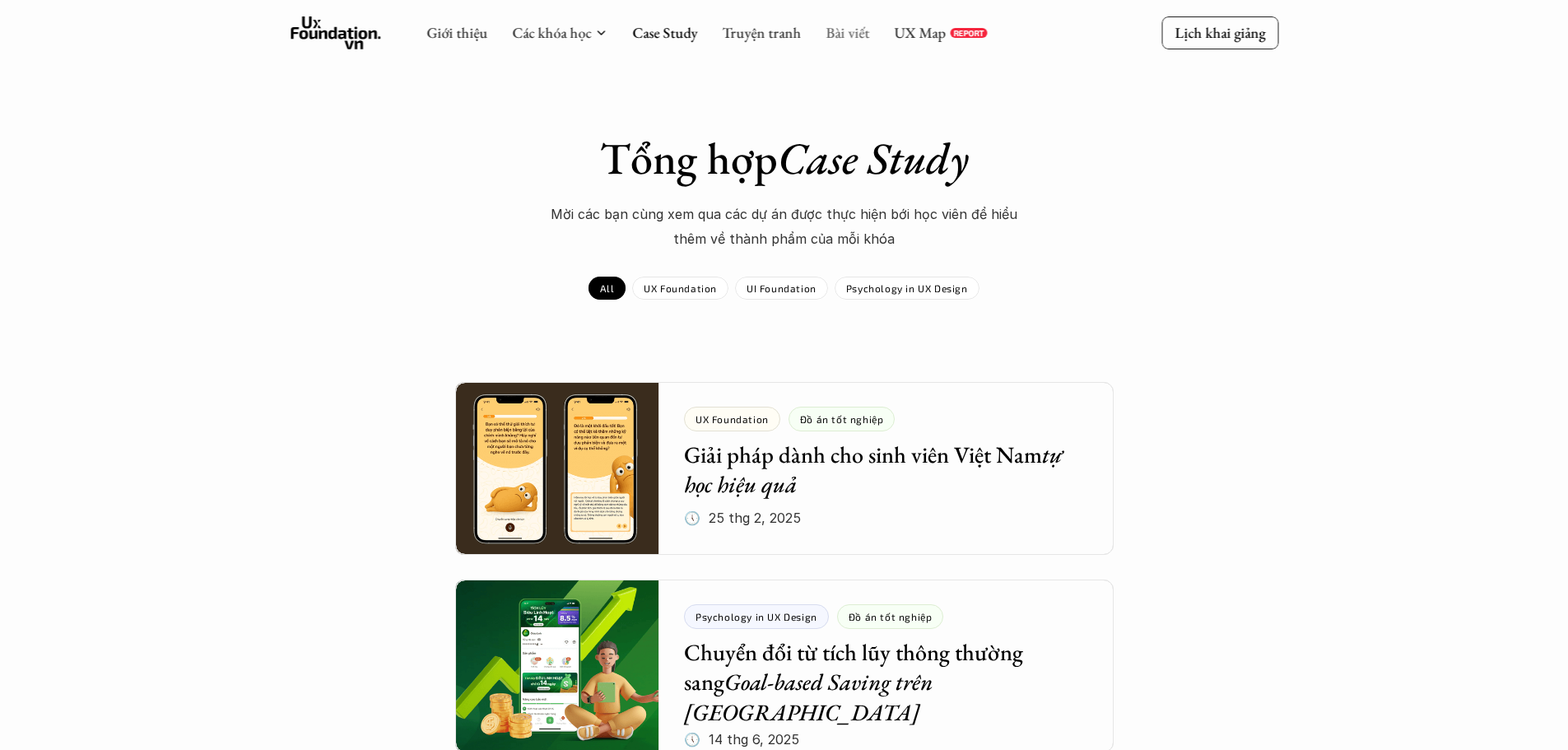
click at [845, 40] on link "Bài viết" at bounding box center [848, 32] width 43 height 19
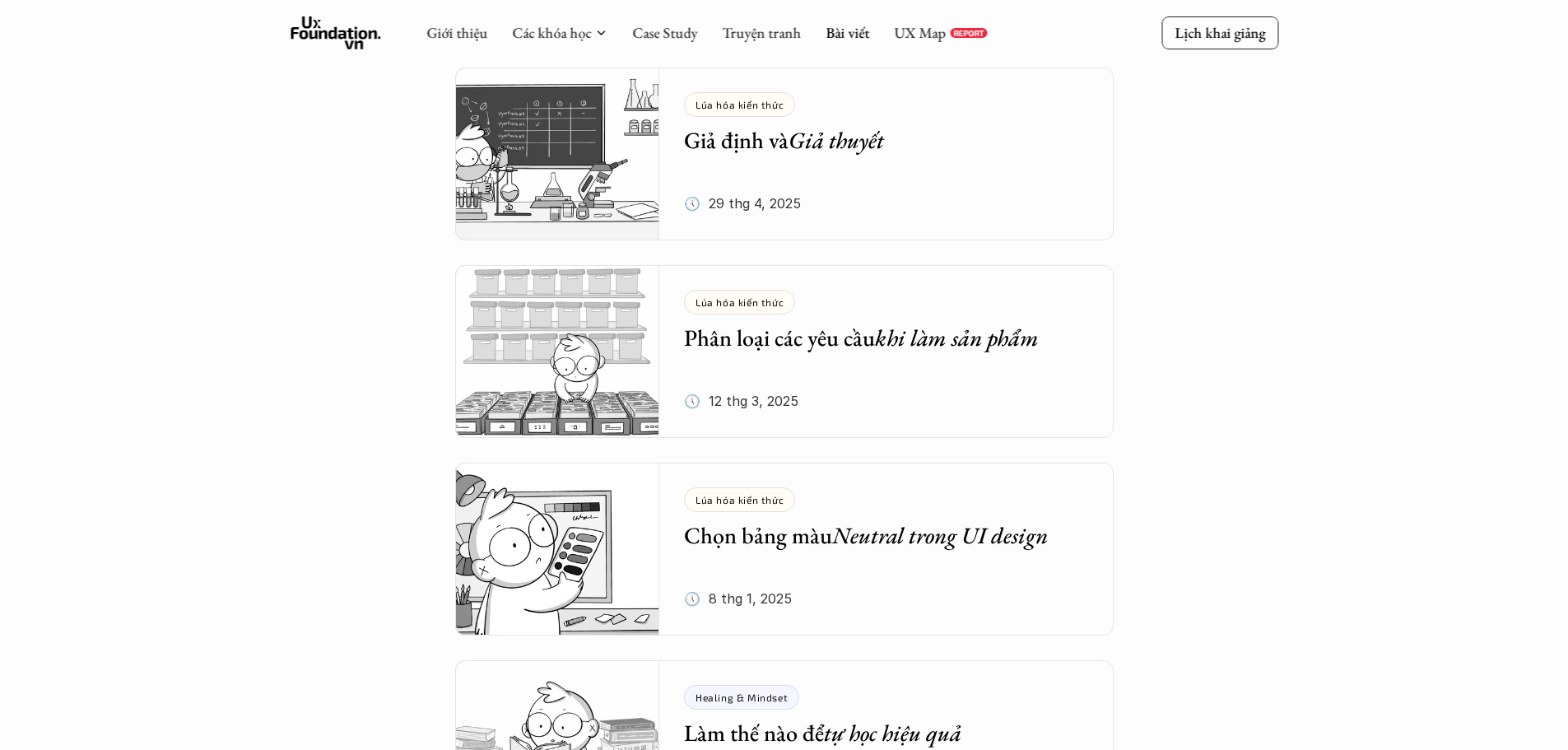
scroll to position [1863, 0]
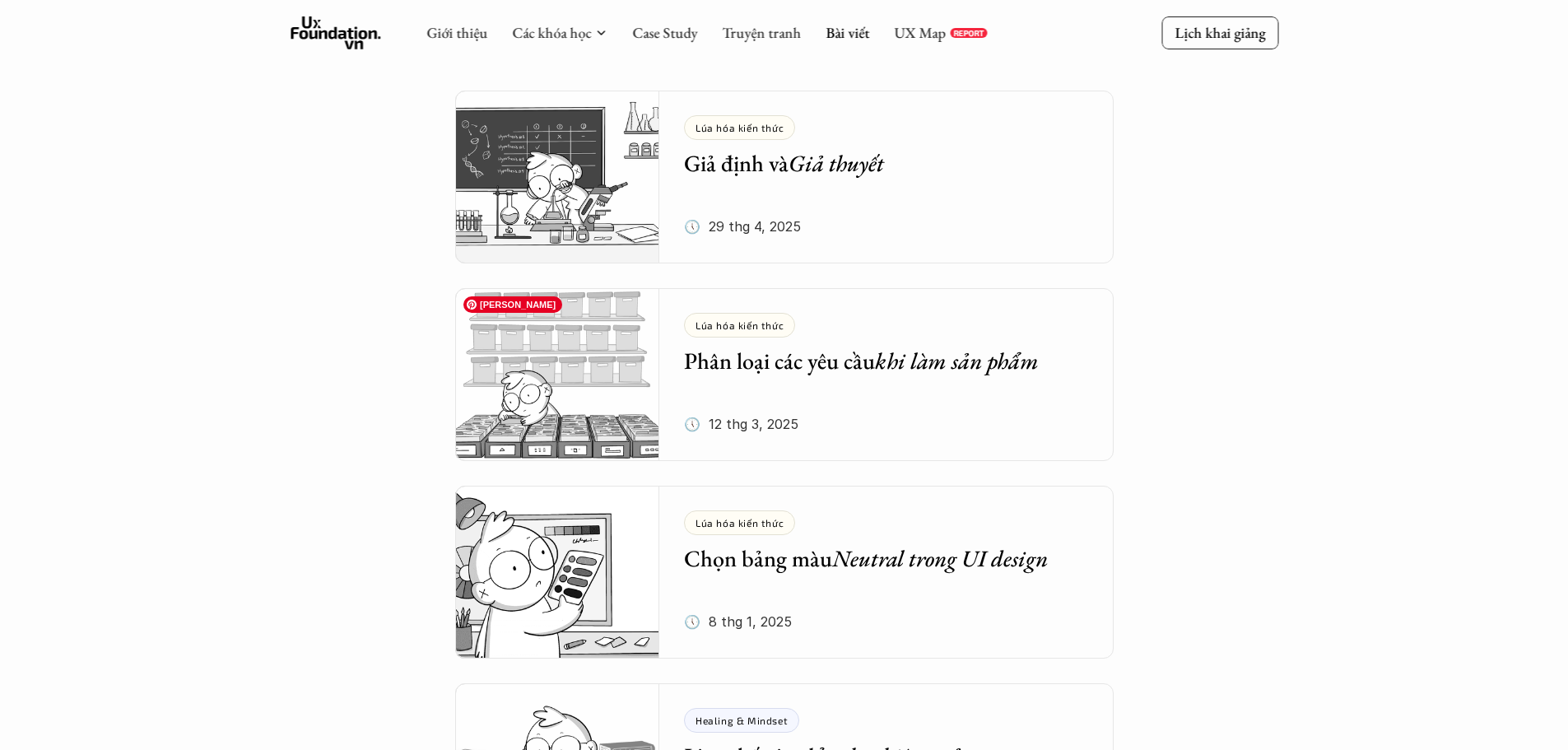
click at [598, 394] on img at bounding box center [557, 374] width 205 height 172
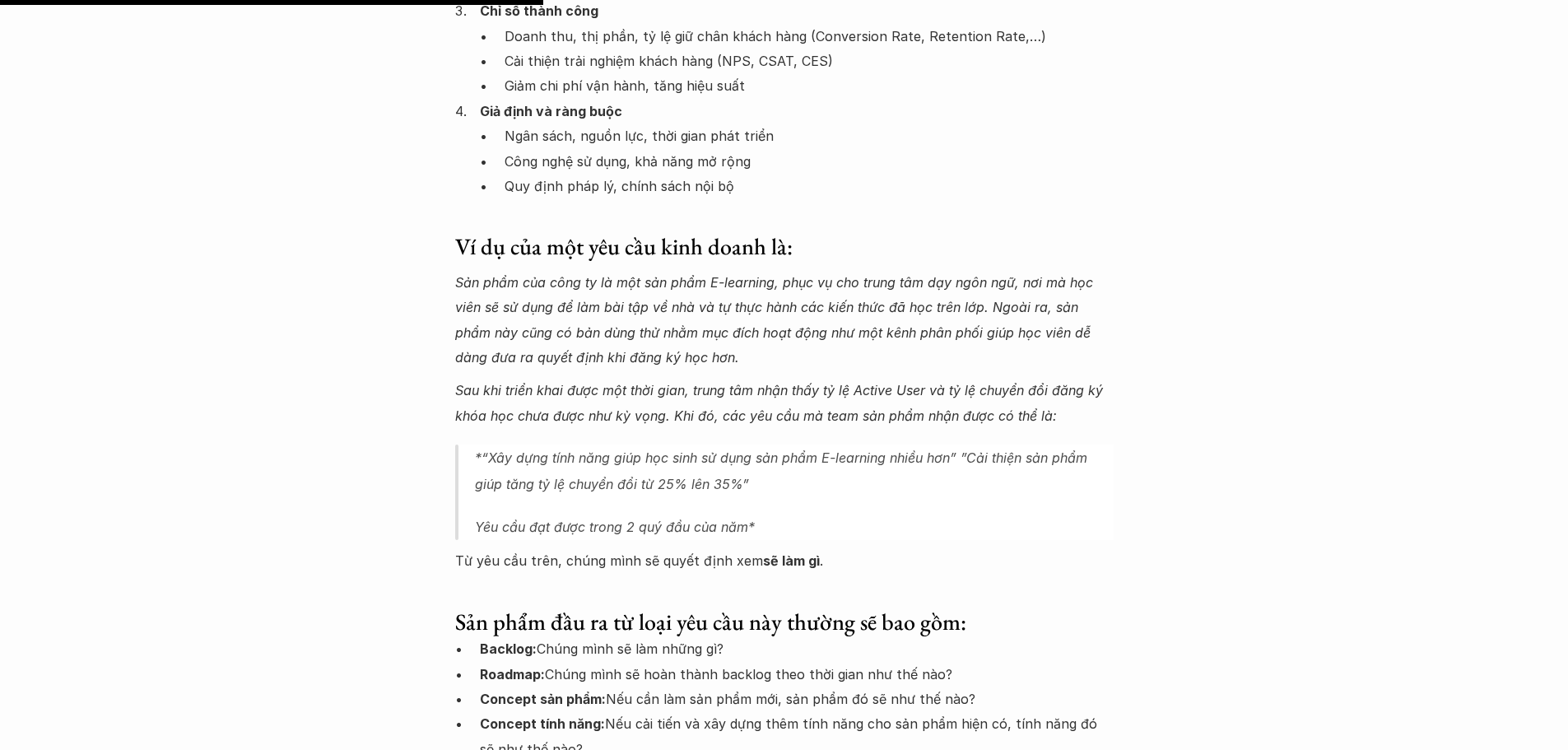
scroll to position [2348, 0]
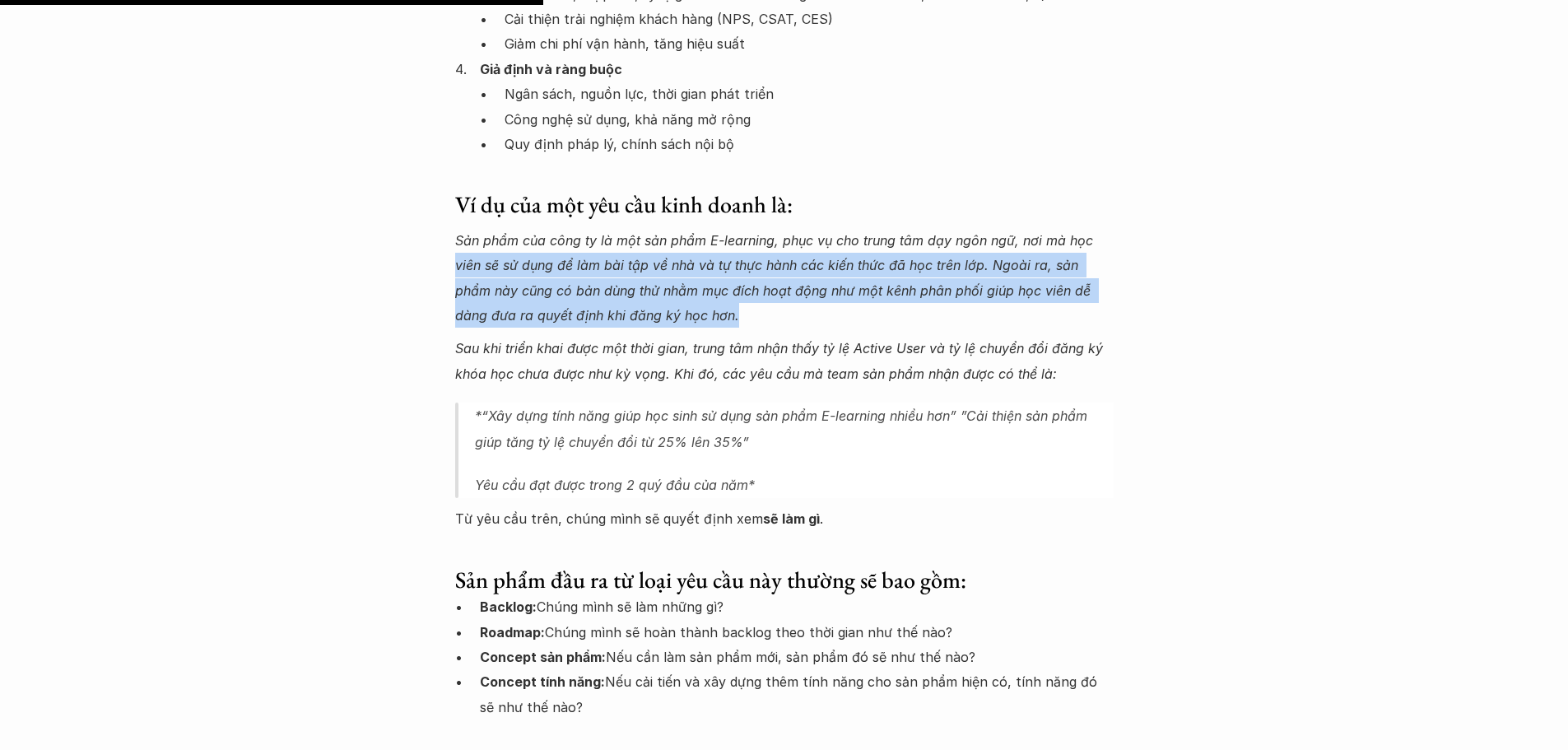
drag, startPoint x: 1564, startPoint y: 220, endPoint x: 1556, endPoint y: 279, distance: 59.5
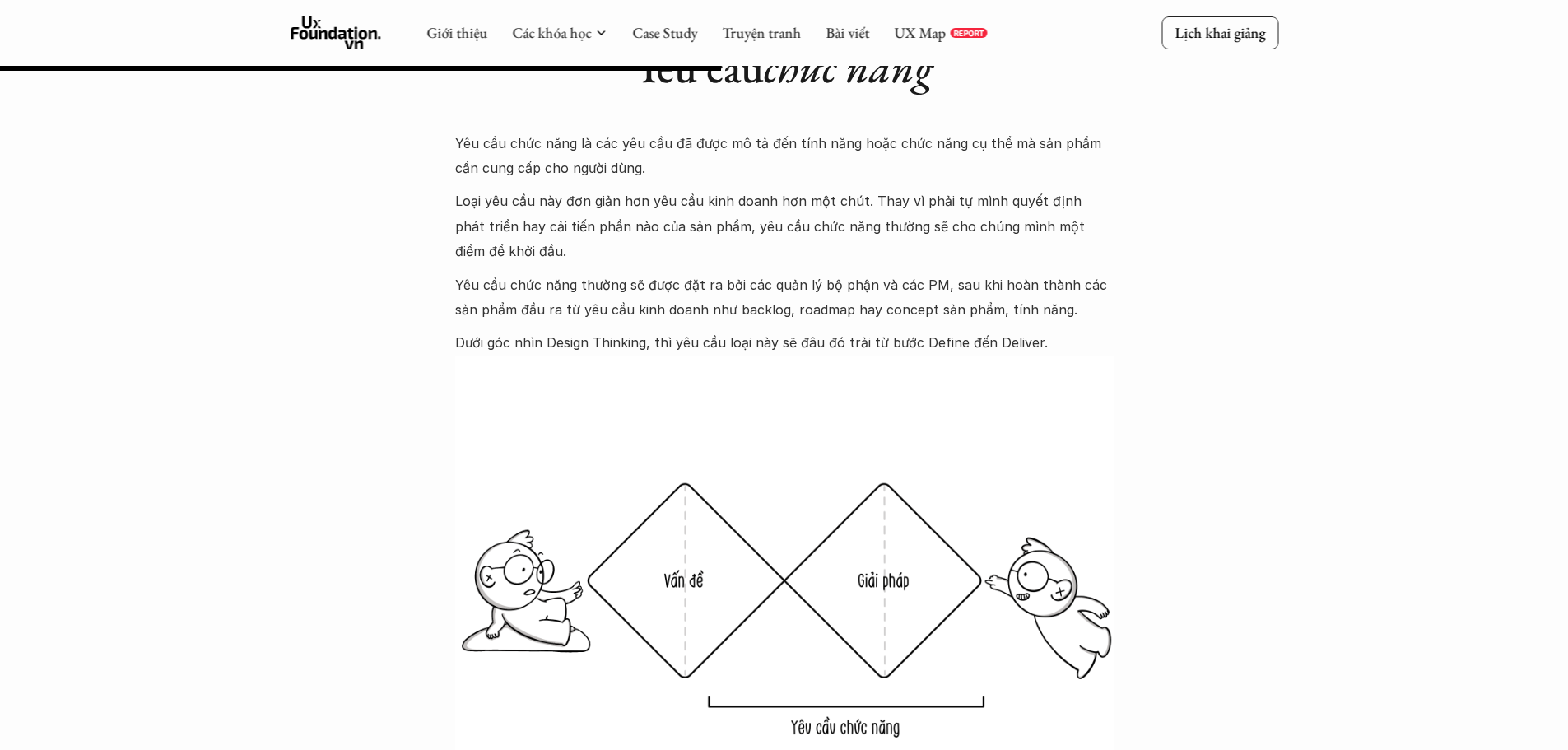
scroll to position [3118, 0]
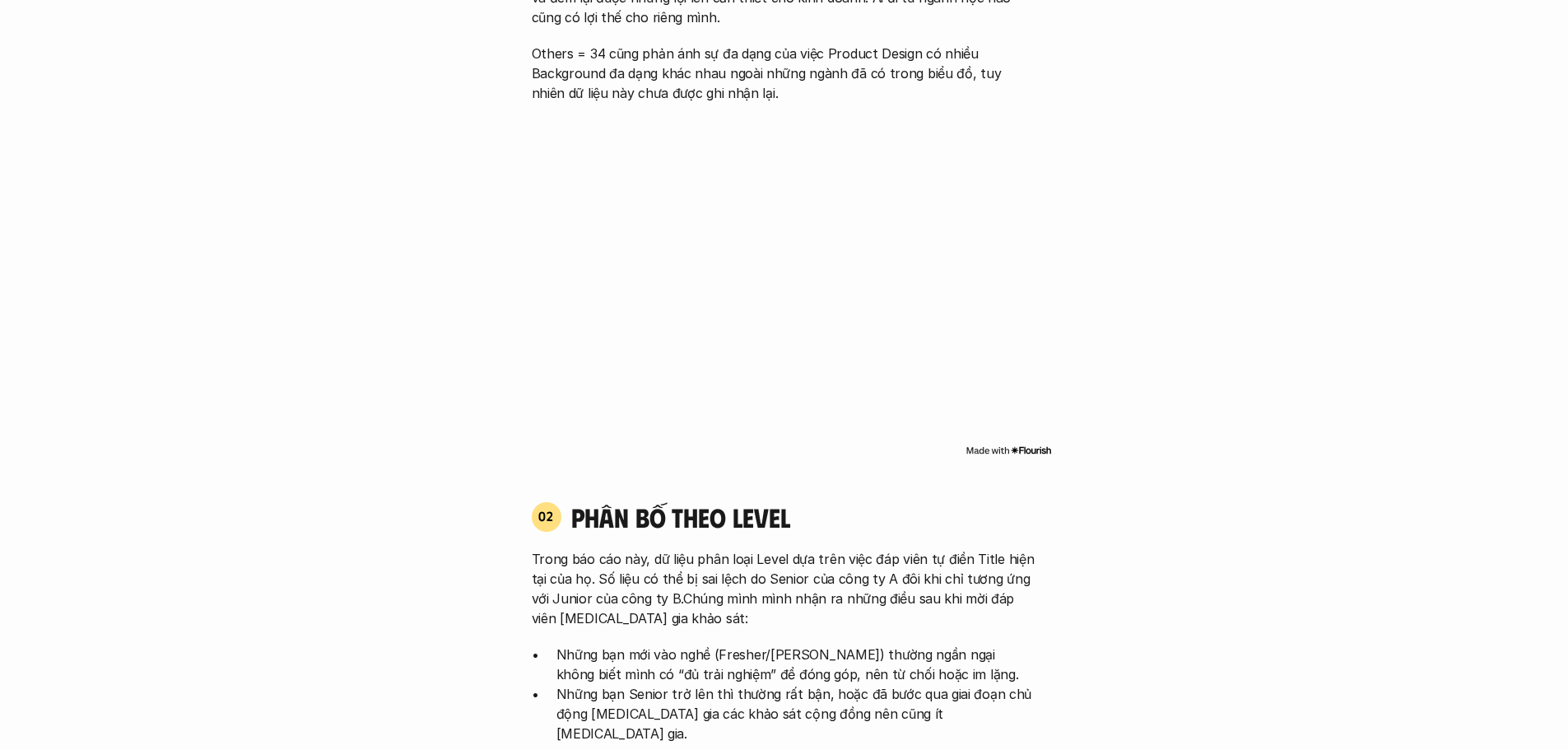
scroll to position [1646, 0]
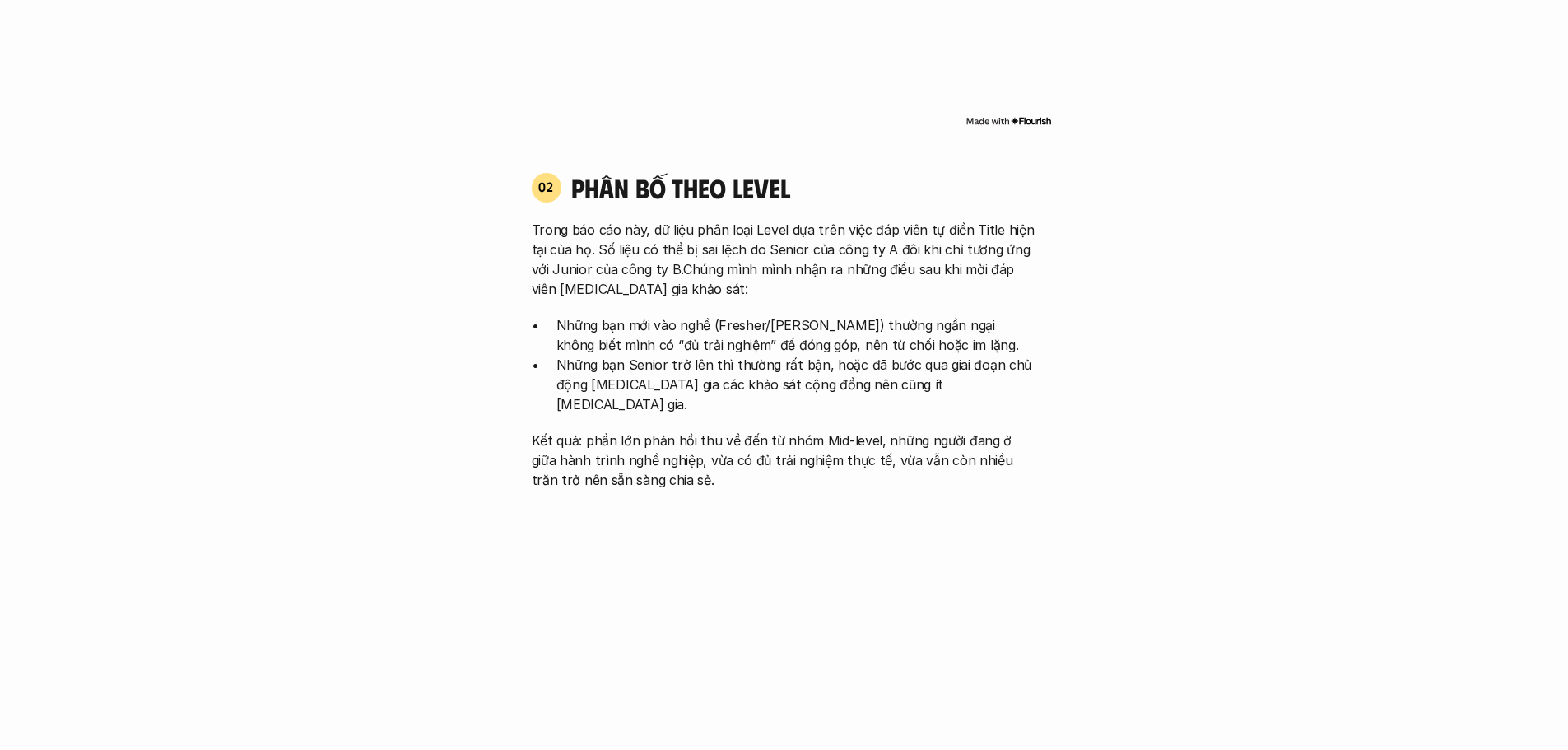
click at [721, 322] on p "Những bạn mới vào nghề (Fresher/Junior) thường ngần ngại không biết mình có “đủ…" at bounding box center [796, 335] width 481 height 40
click at [848, 335] on p "Những bạn mới vào nghề (Fresher/Junior) thường ngần ngại không biết mình có “đủ…" at bounding box center [796, 335] width 481 height 40
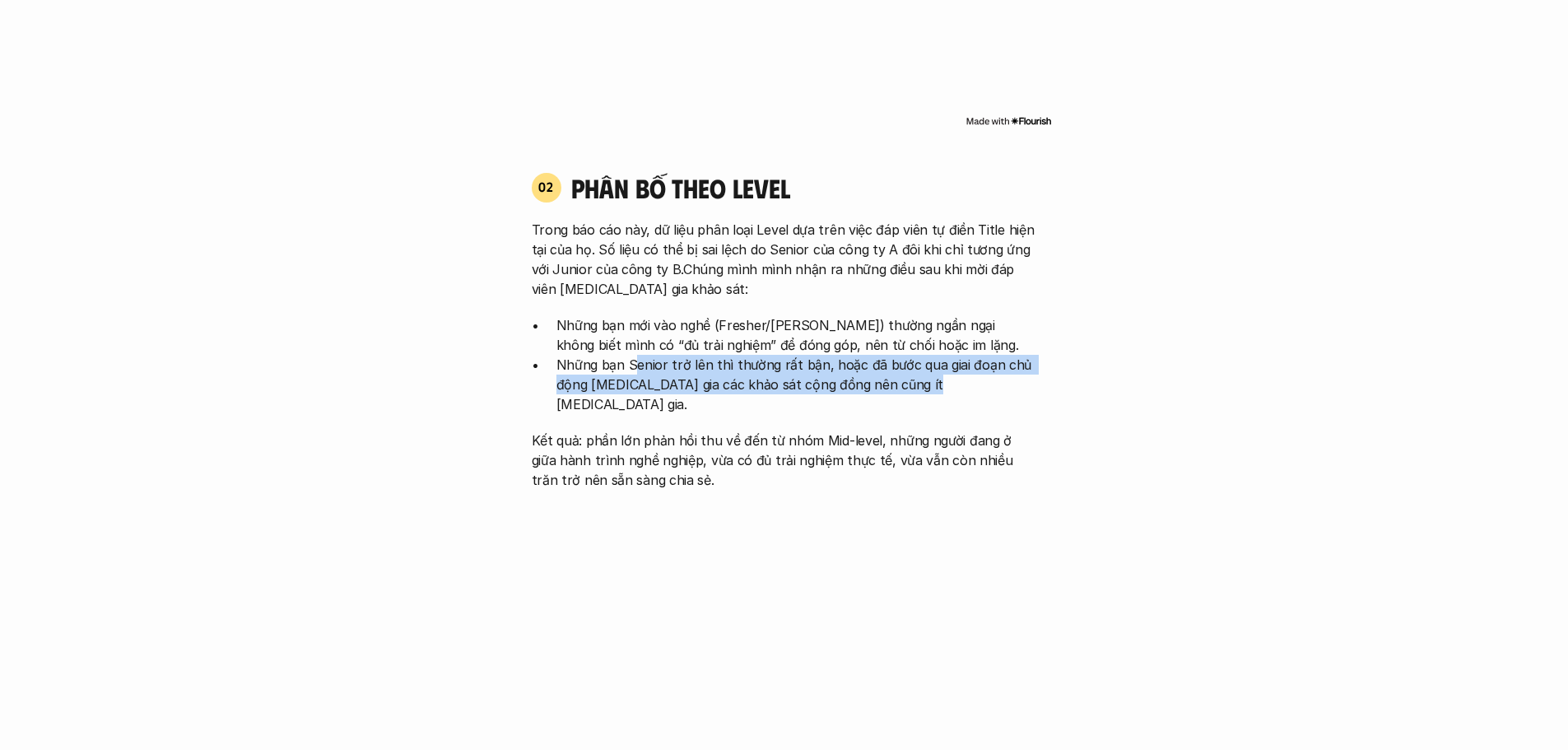
drag, startPoint x: 703, startPoint y: 371, endPoint x: 933, endPoint y: 396, distance: 231.4
click at [933, 396] on div "Trong báo cáo này, dữ liệu phân loại Level dựa trên việc đáp viên tự điền Title…" at bounding box center [784, 354] width 506 height 270
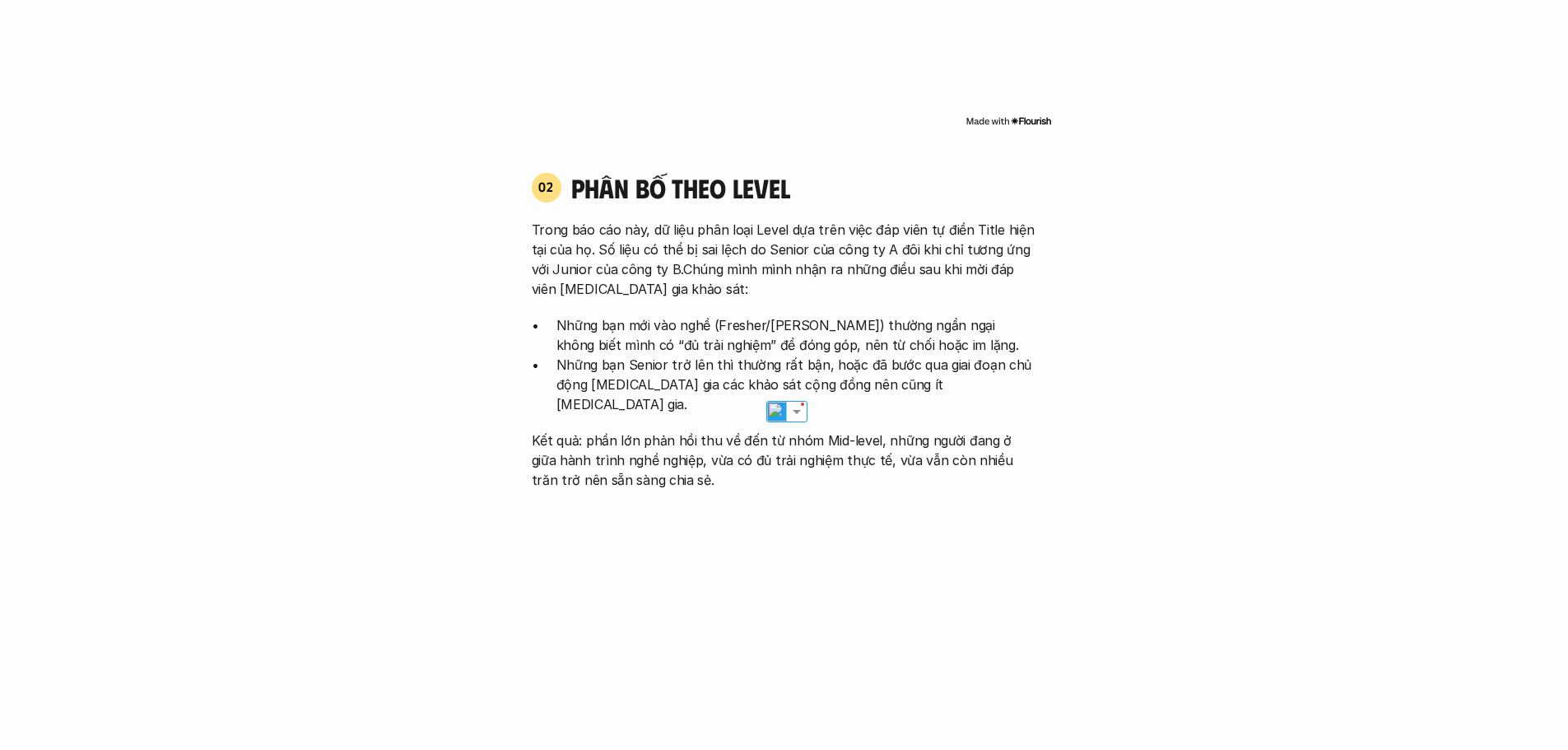
click at [814, 431] on p "Kết quả: phần lớn phản hồi thu về đến từ nhóm Mid-level, những người đang ở giữ…" at bounding box center [784, 460] width 506 height 60
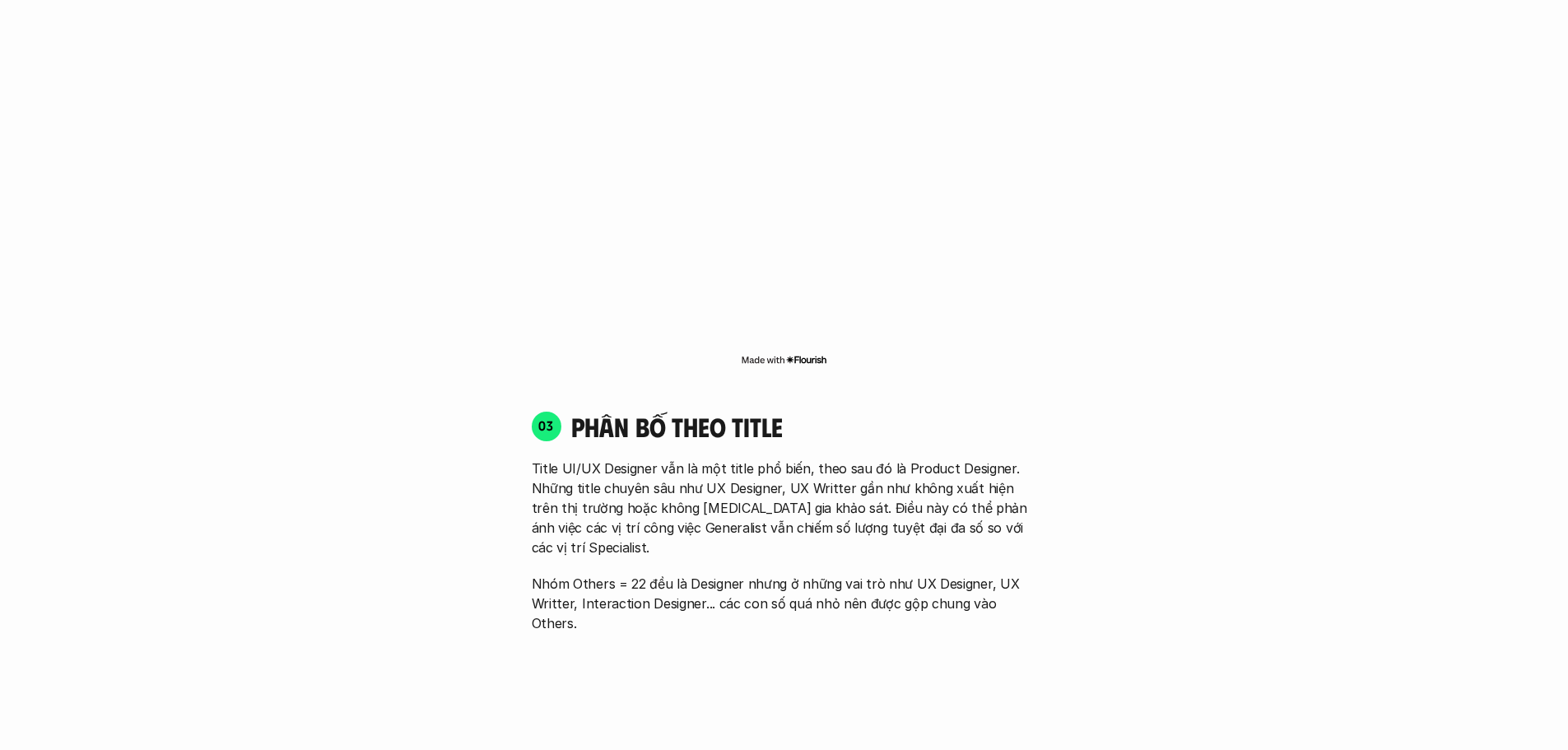
scroll to position [2222, 0]
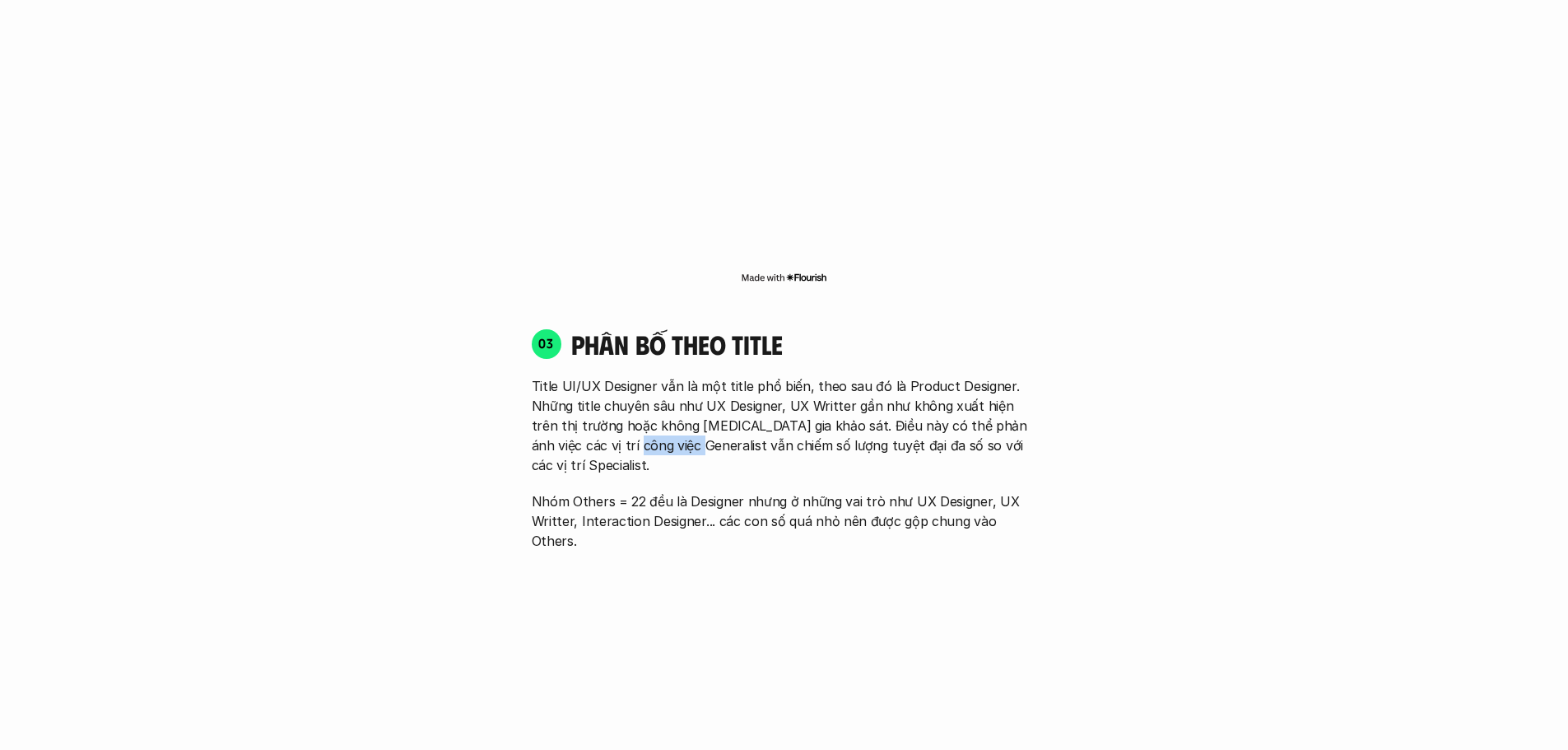
drag, startPoint x: 594, startPoint y: 421, endPoint x: 654, endPoint y: 429, distance: 60.5
click at [654, 429] on p "Title UI/UX Designer vẫn là một title phổ biến, theo sau đó là Product Designer…" at bounding box center [784, 425] width 506 height 98
click at [612, 450] on img at bounding box center [615, 453] width 22 height 22
click at [697, 491] on p "Nhóm Others = 22 đều là Designer nhưng ở những vai trò như UX Designer, UX Writ…" at bounding box center [784, 521] width 506 height 60
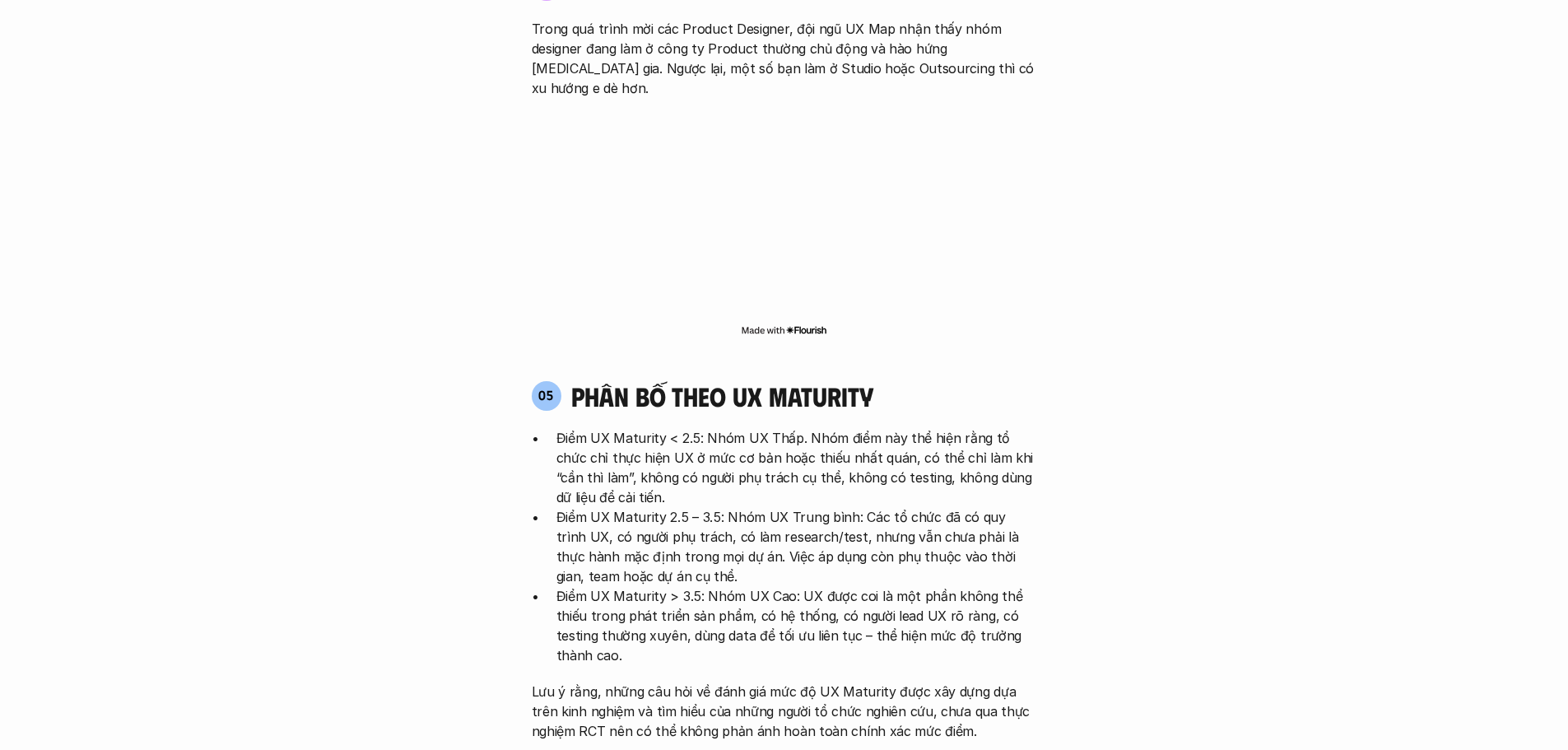
scroll to position [3127, 0]
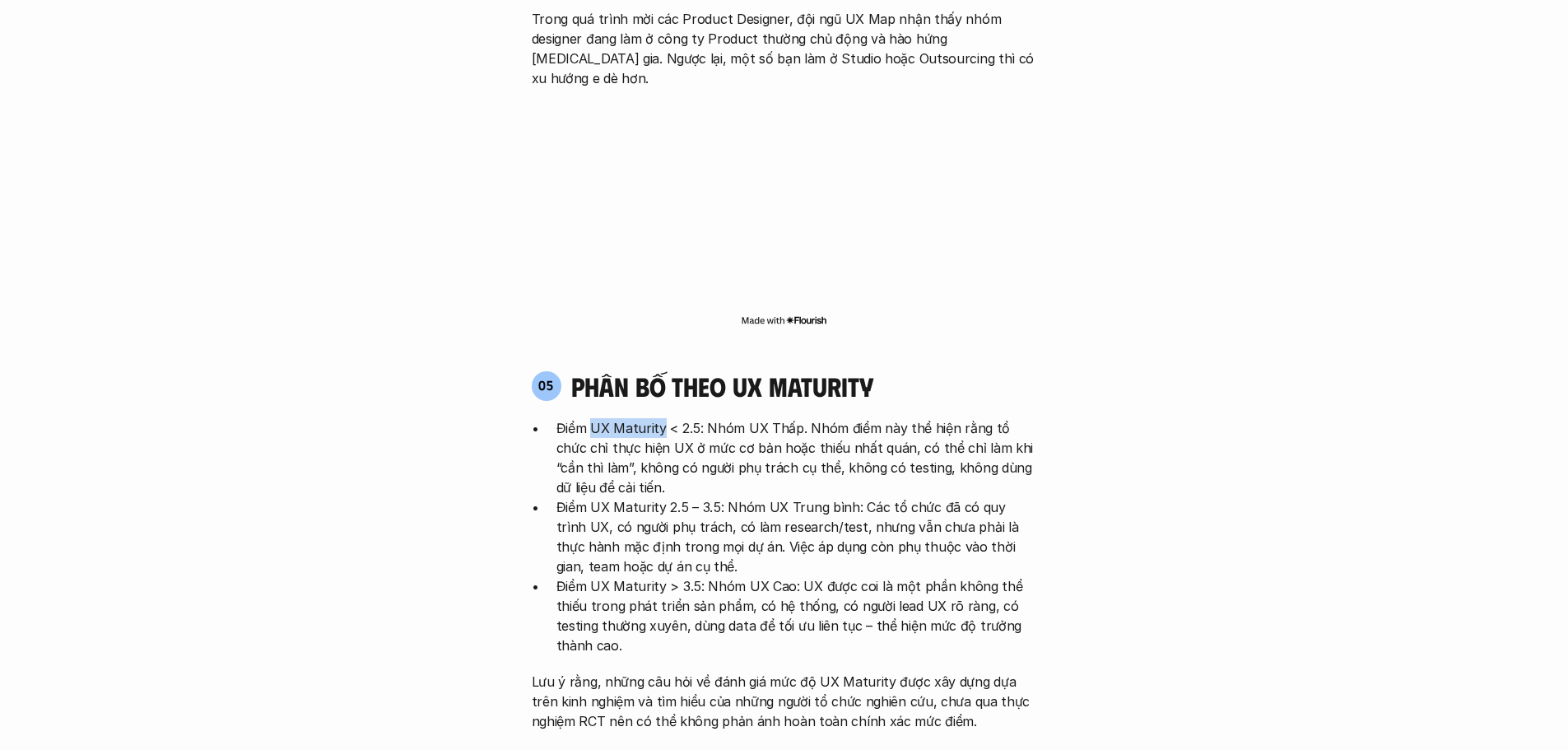
drag, startPoint x: 661, startPoint y: 351, endPoint x: 589, endPoint y: 352, distance: 72.0
click at [589, 418] on p "Điểm UX Maturity < 2.5: Nhóm UX Thấp. Nhóm điểm này thể hiện rằng tổ chức chỉ t…" at bounding box center [796, 458] width 481 height 79
click at [612, 373] on img at bounding box center [617, 376] width 22 height 22
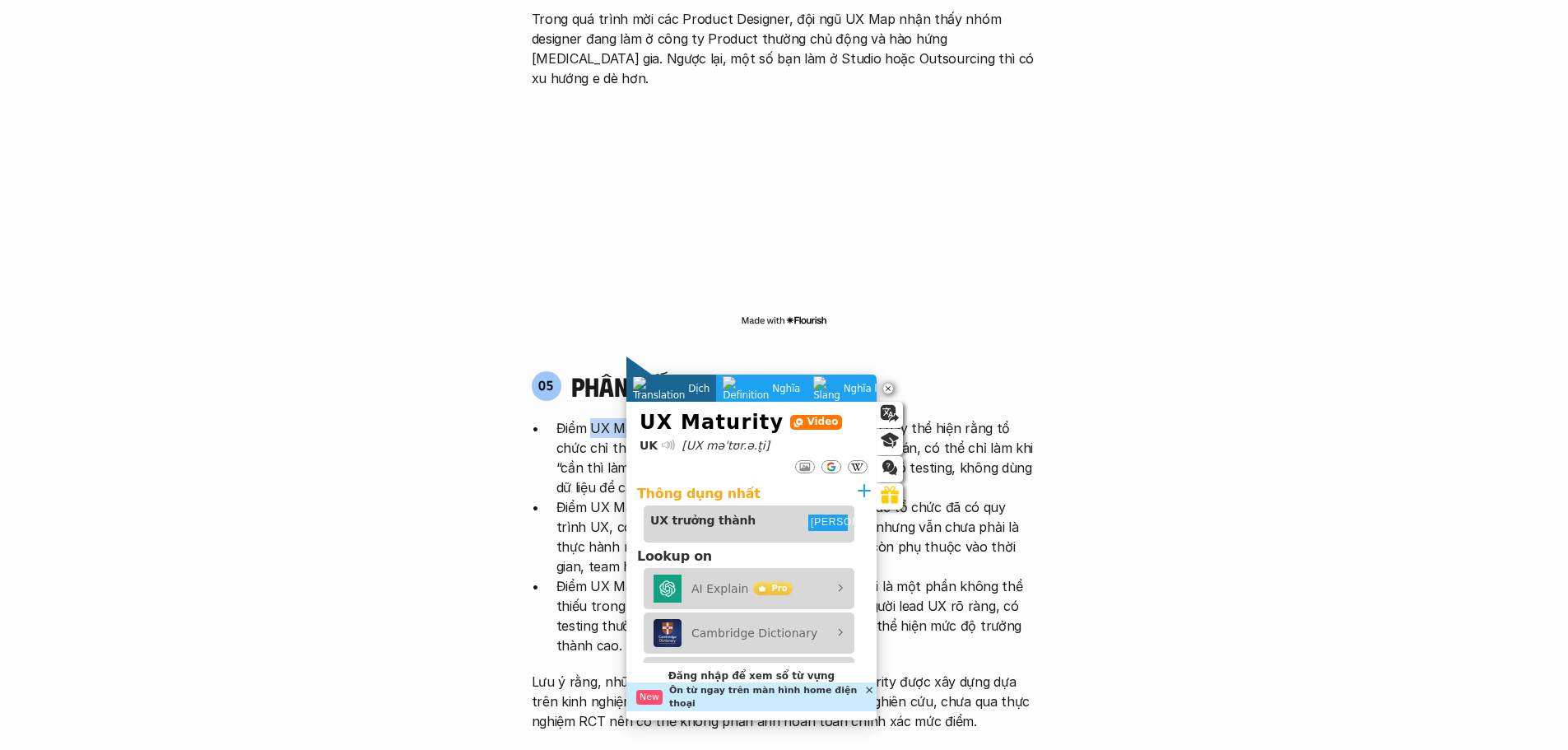
click at [654, 370] on div "05 phân bố theo ux maturity Điểm UX Maturity < 2.5: Nhóm UX Thấp. Nhóm điểm này…" at bounding box center [784, 550] width 535 height 360
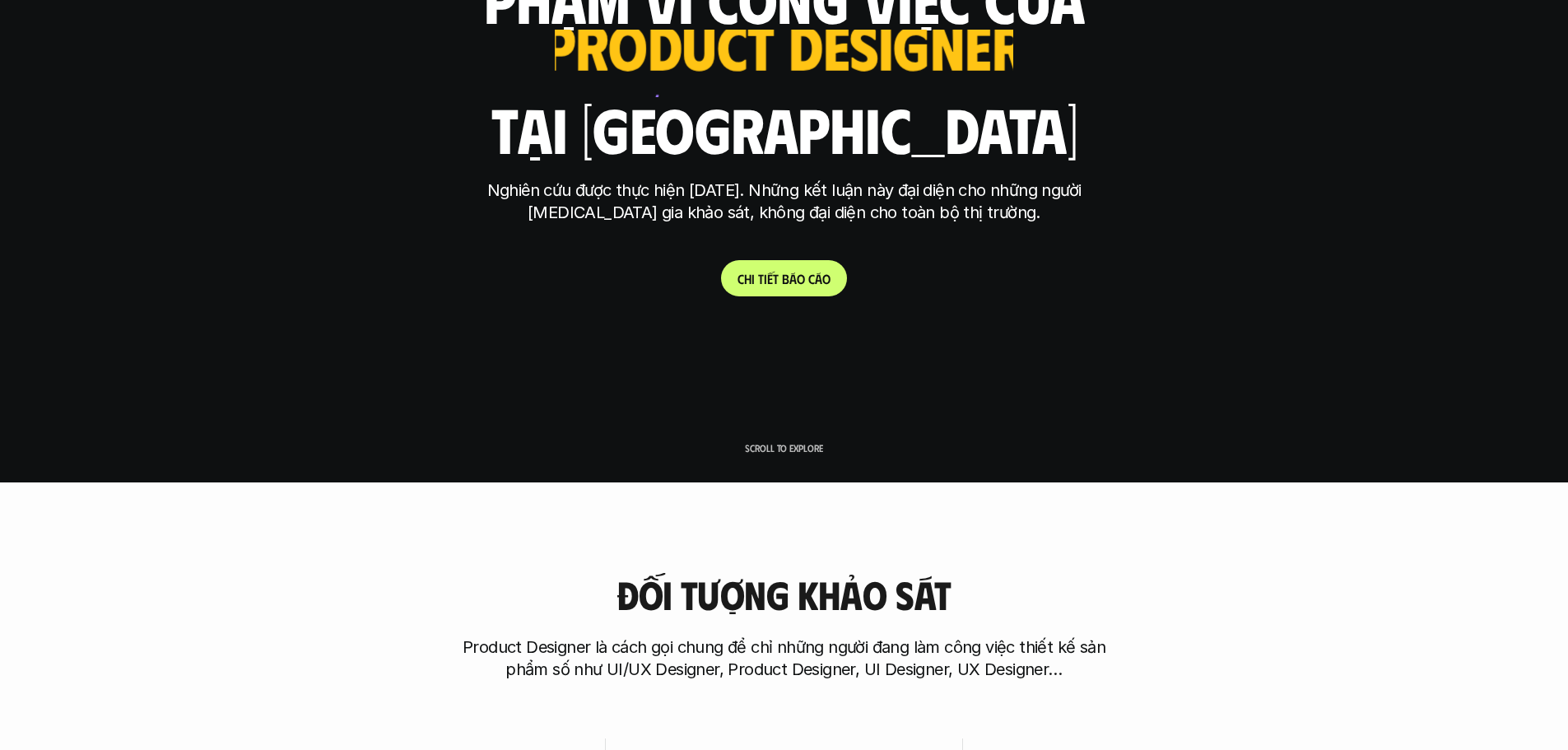
scroll to position [247, 0]
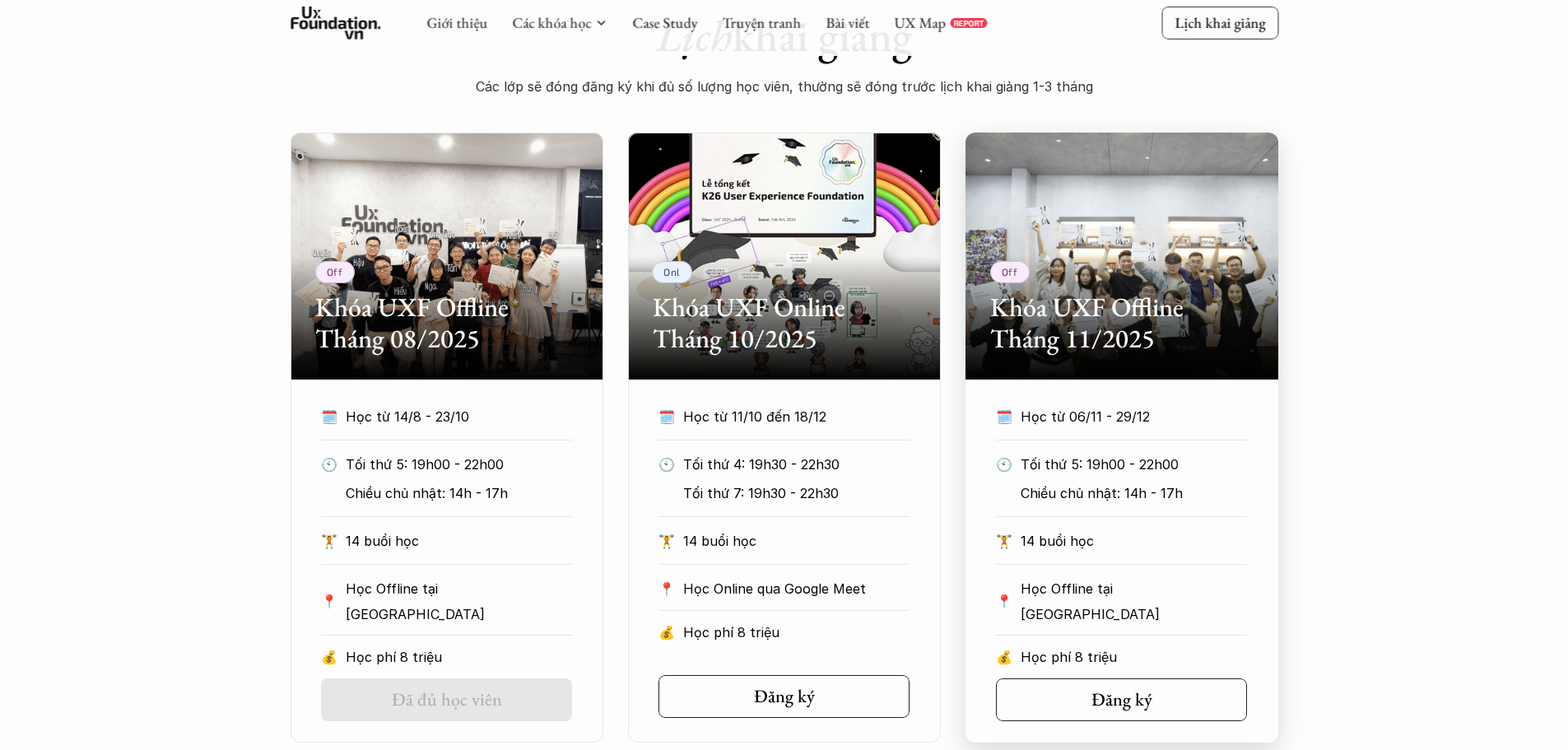
scroll to position [715, 0]
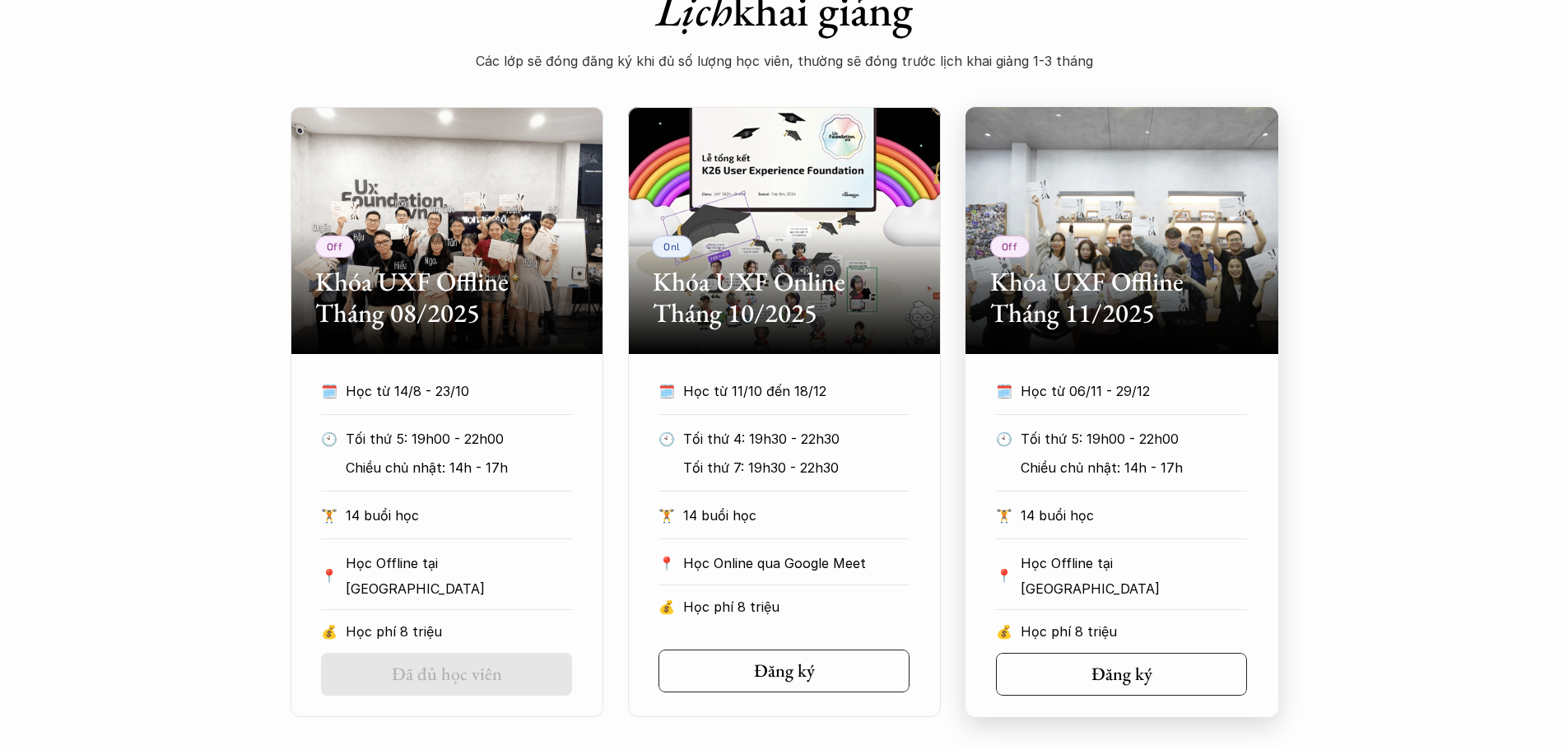
click at [1123, 341] on div "Off Khóa UXF Offline Tháng 11/2025" at bounding box center [1122, 231] width 313 height 247
click at [1132, 675] on h5 "Đăng ký" at bounding box center [1116, 674] width 60 height 22
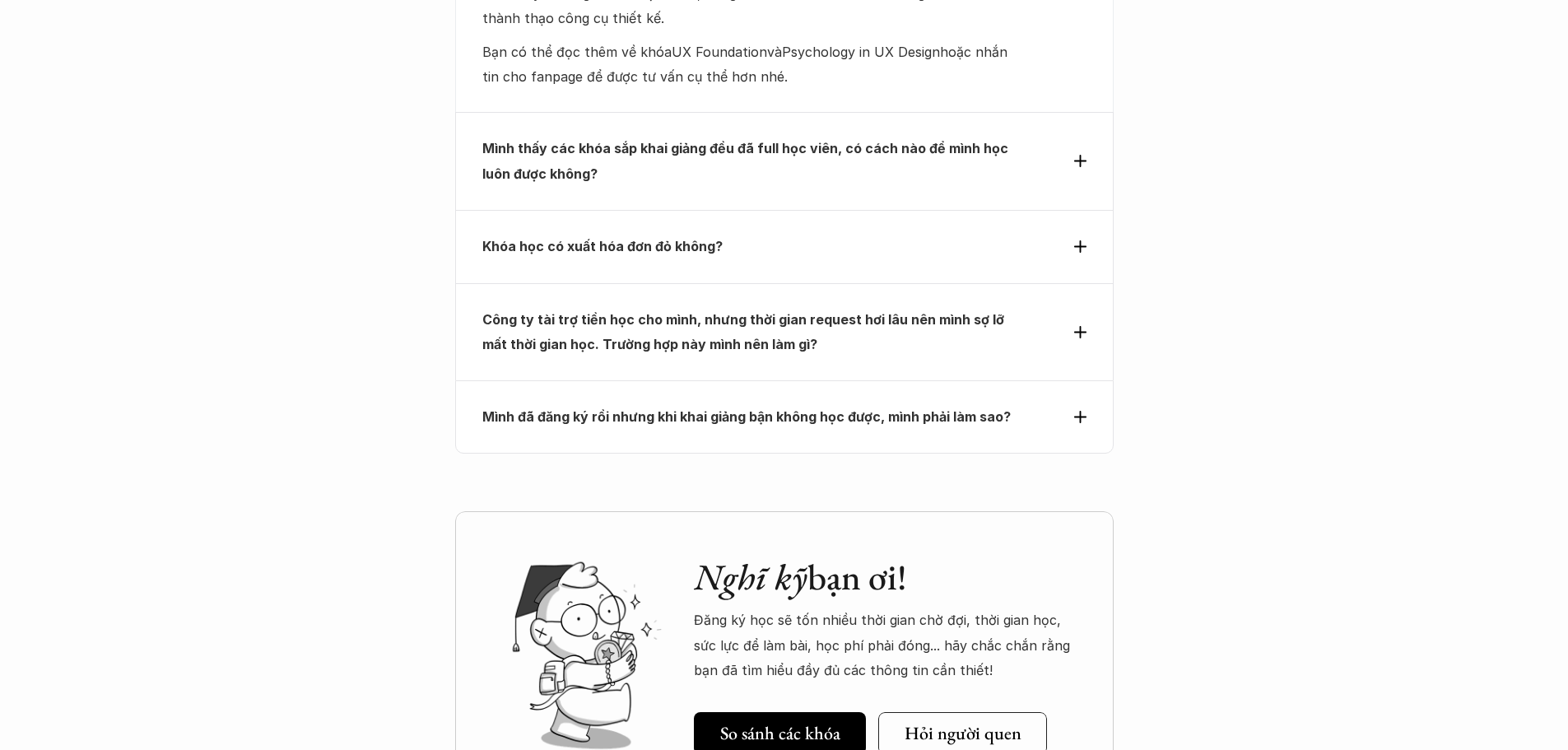
scroll to position [6902, 0]
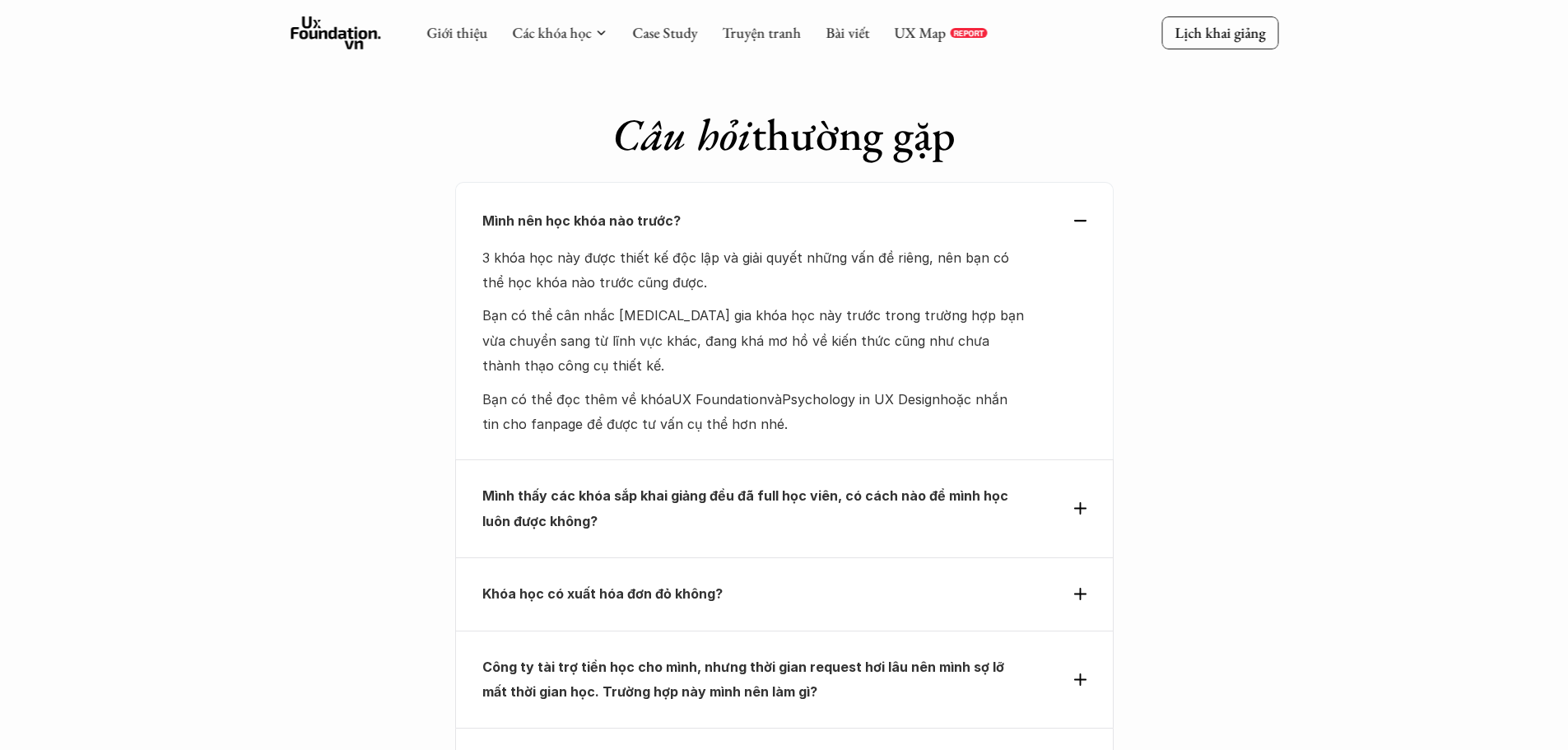
click at [1008, 727] on div "Mình đã đăng ký rồi nhưng khi khai giảng bận không học được, mình phải làm sao?" at bounding box center [784, 764] width 658 height 72
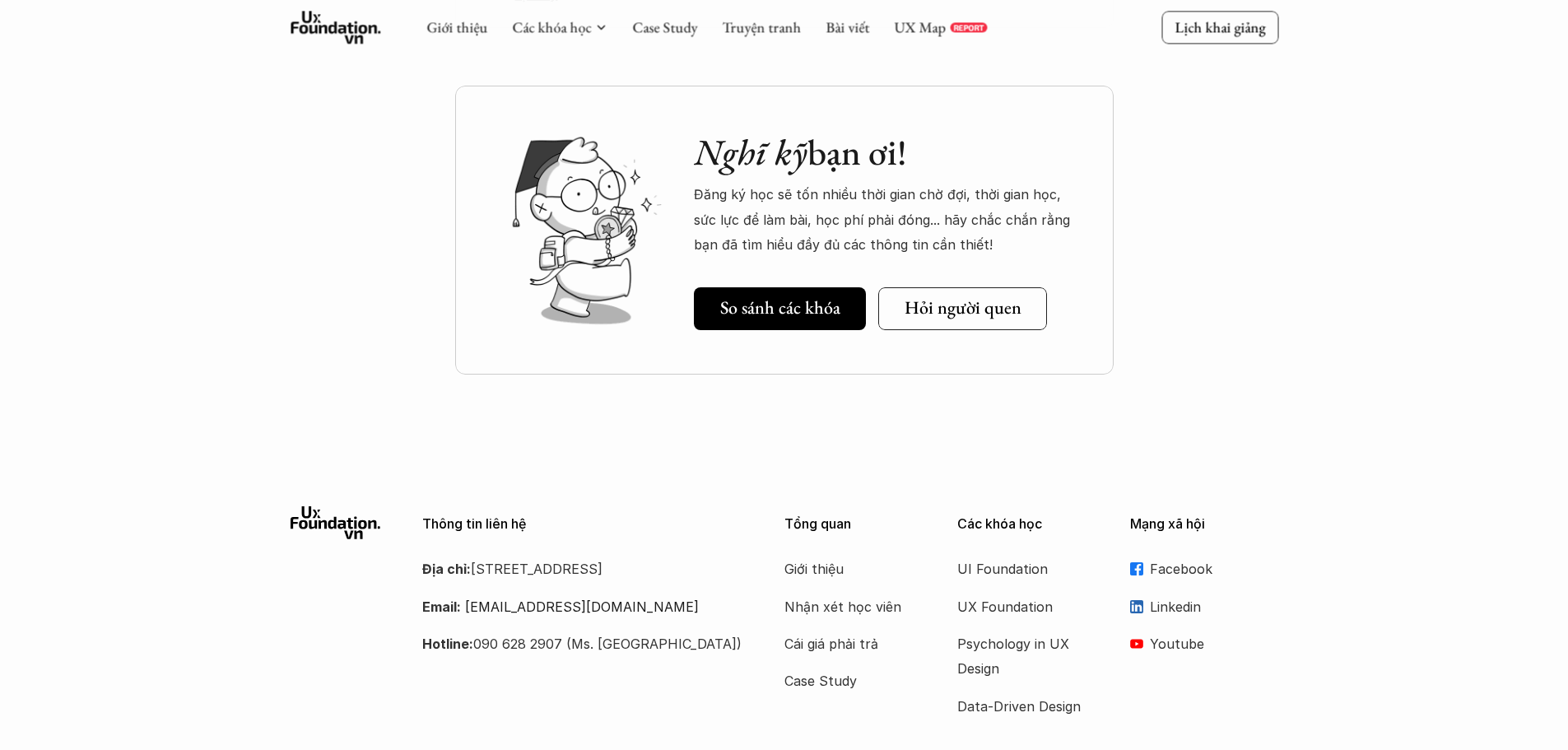
scroll to position [7815, 0]
